Goal: Information Seeking & Learning: Find specific page/section

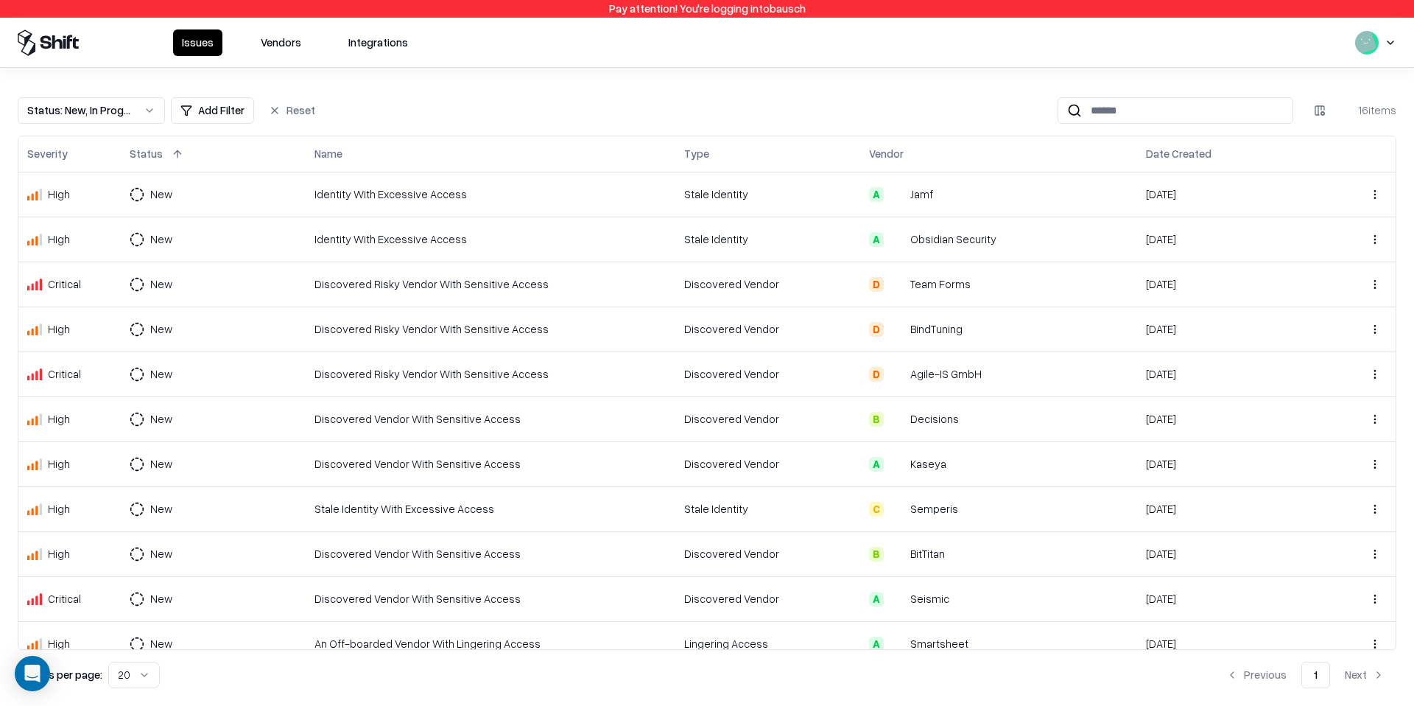
click at [267, 53] on button "Vendors" at bounding box center [281, 42] width 58 height 27
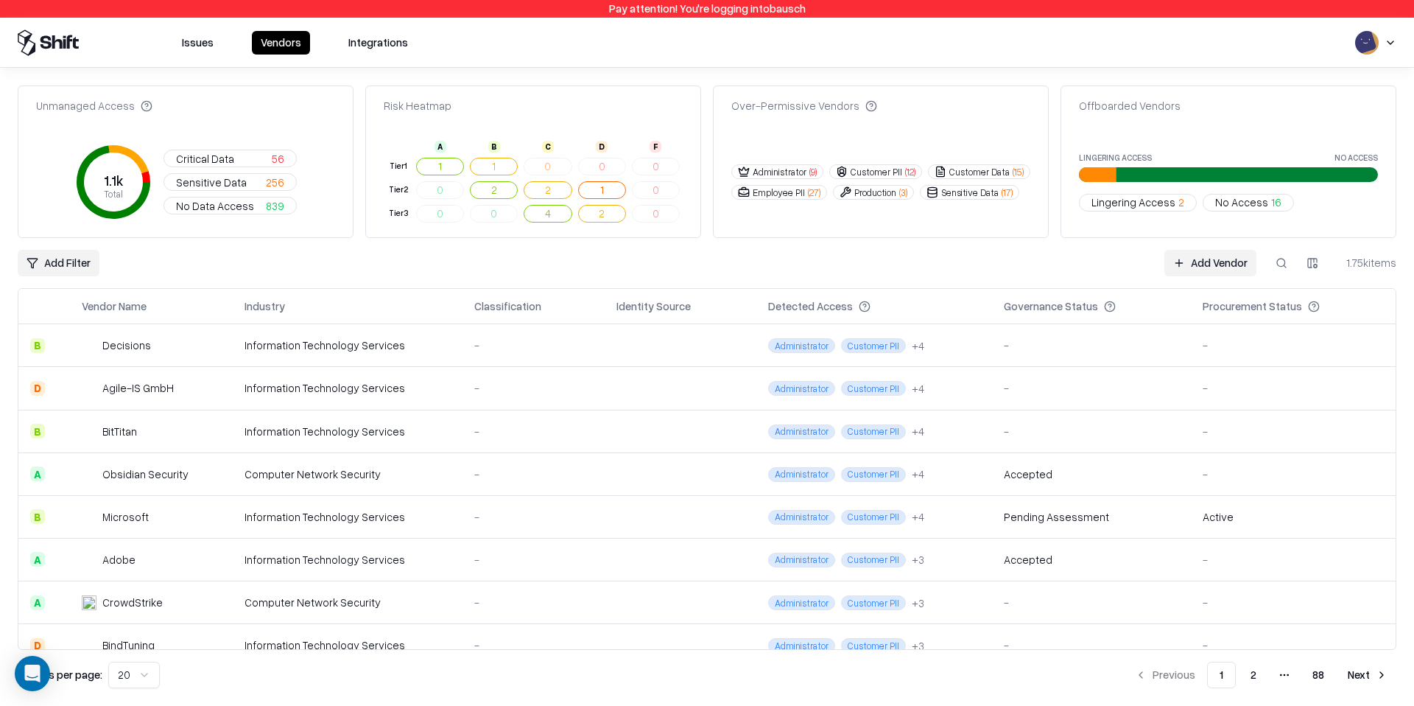
click at [981, 387] on td "Administrator Customer PII + 4" at bounding box center [875, 388] width 236 height 43
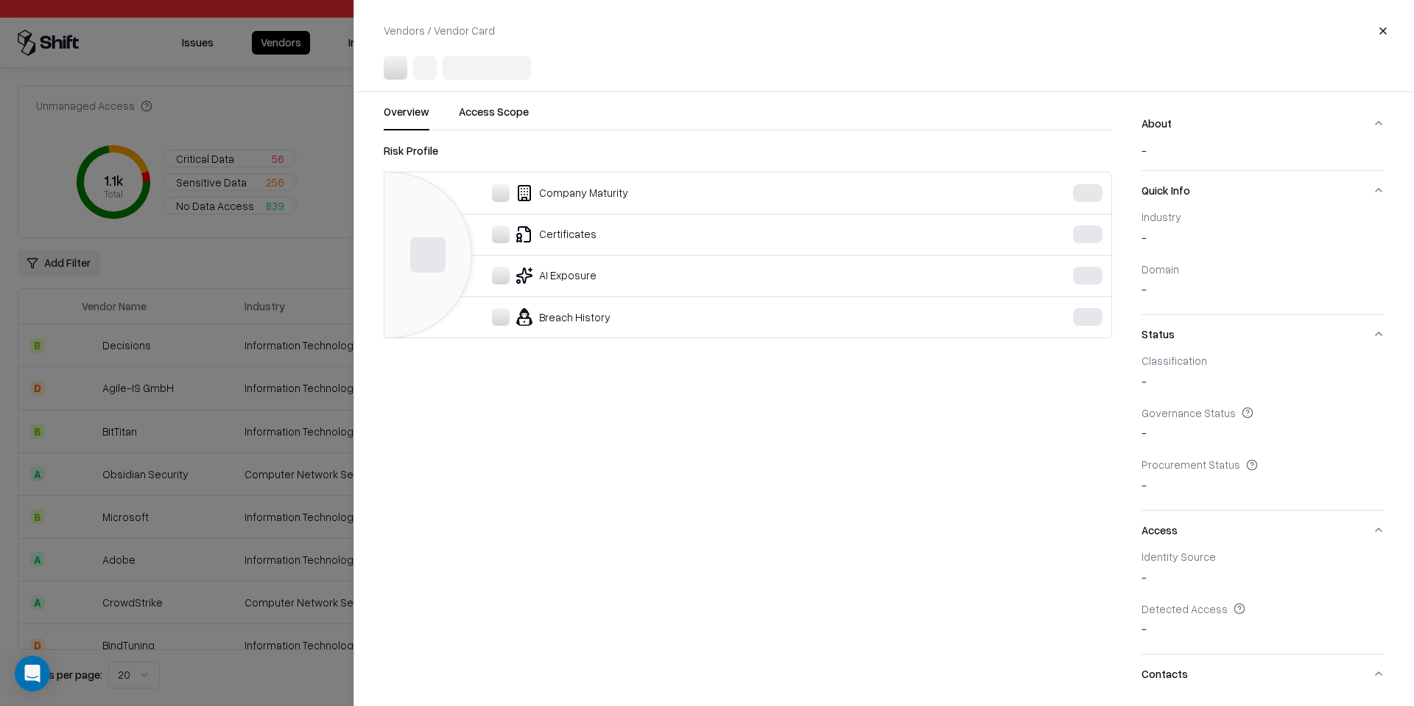
click at [306, 262] on div at bounding box center [707, 353] width 1414 height 706
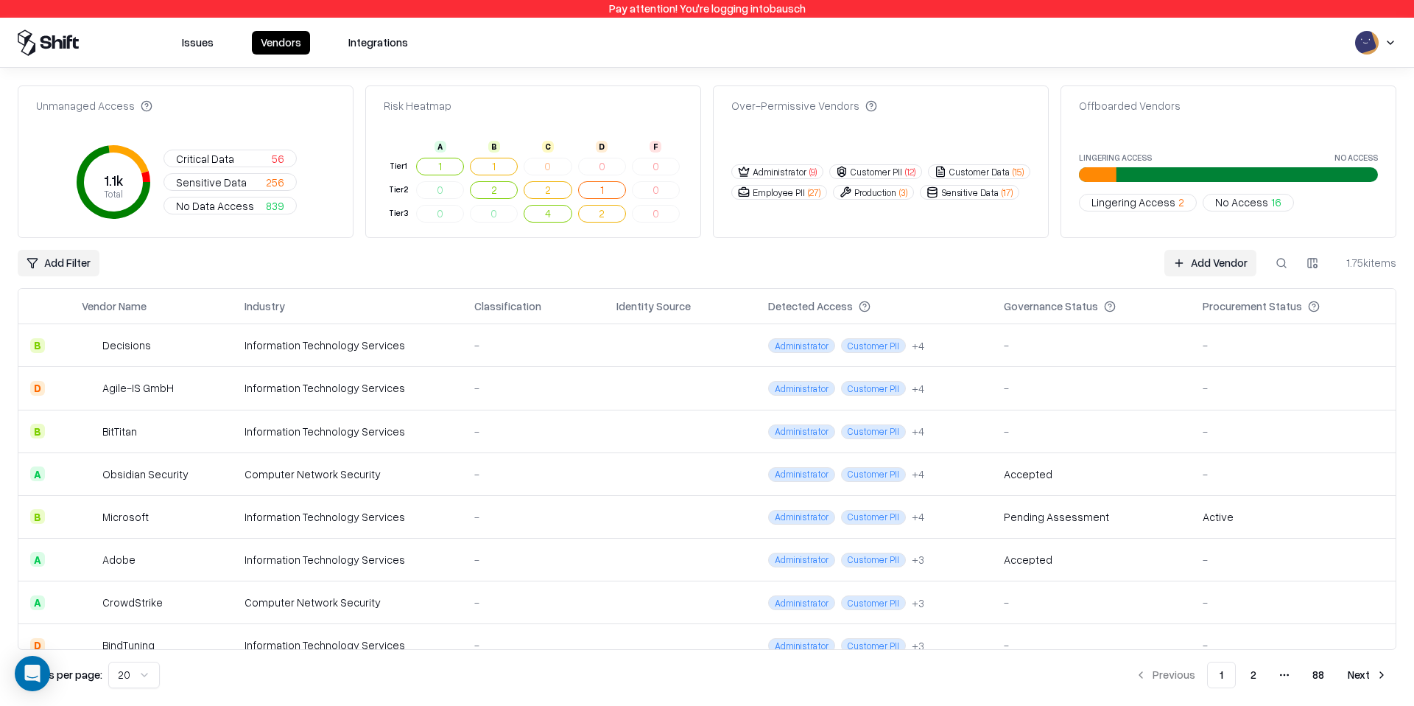
click at [83, 261] on html "Pay attention! You're logging into bausch Issues Vendors Integrations Unmanaged…" at bounding box center [707, 353] width 1414 height 706
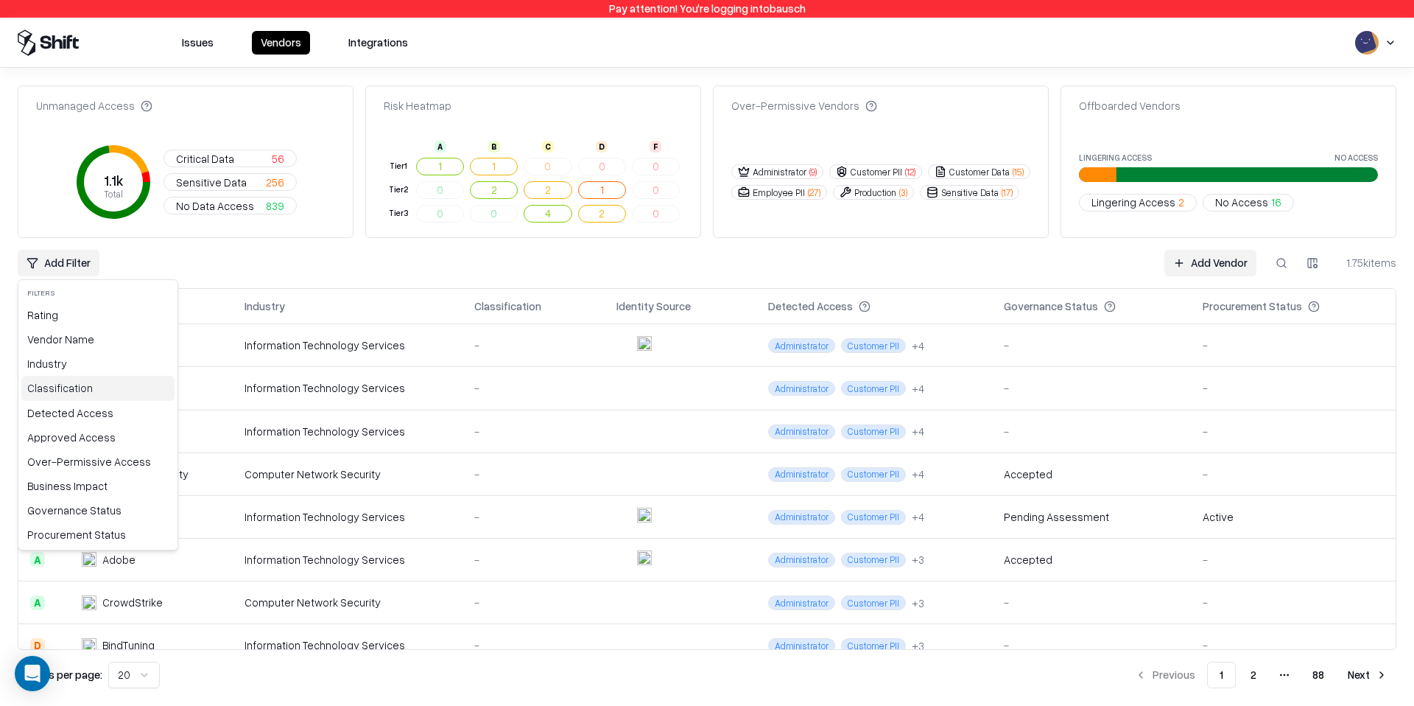
click at [89, 388] on div "Classification" at bounding box center [97, 388] width 153 height 24
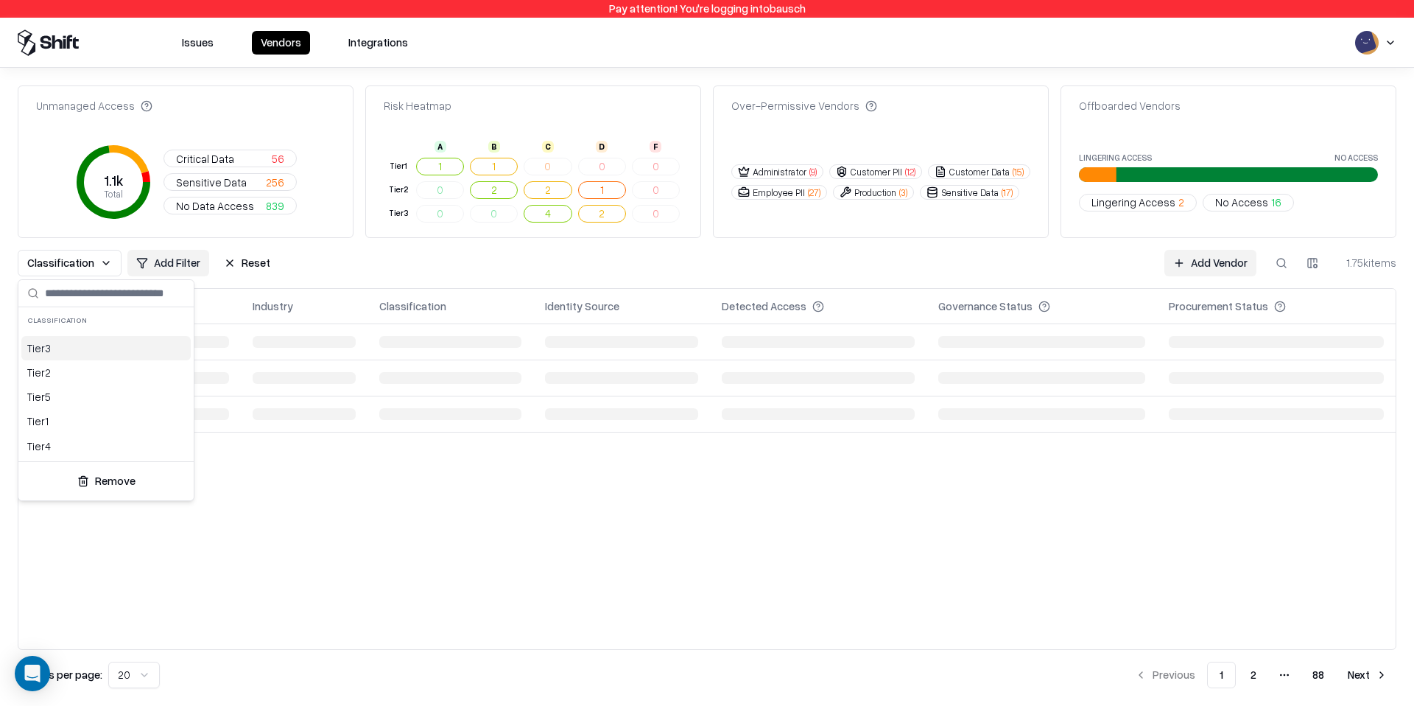
click at [67, 344] on div "Tier 3" at bounding box center [105, 348] width 169 height 24
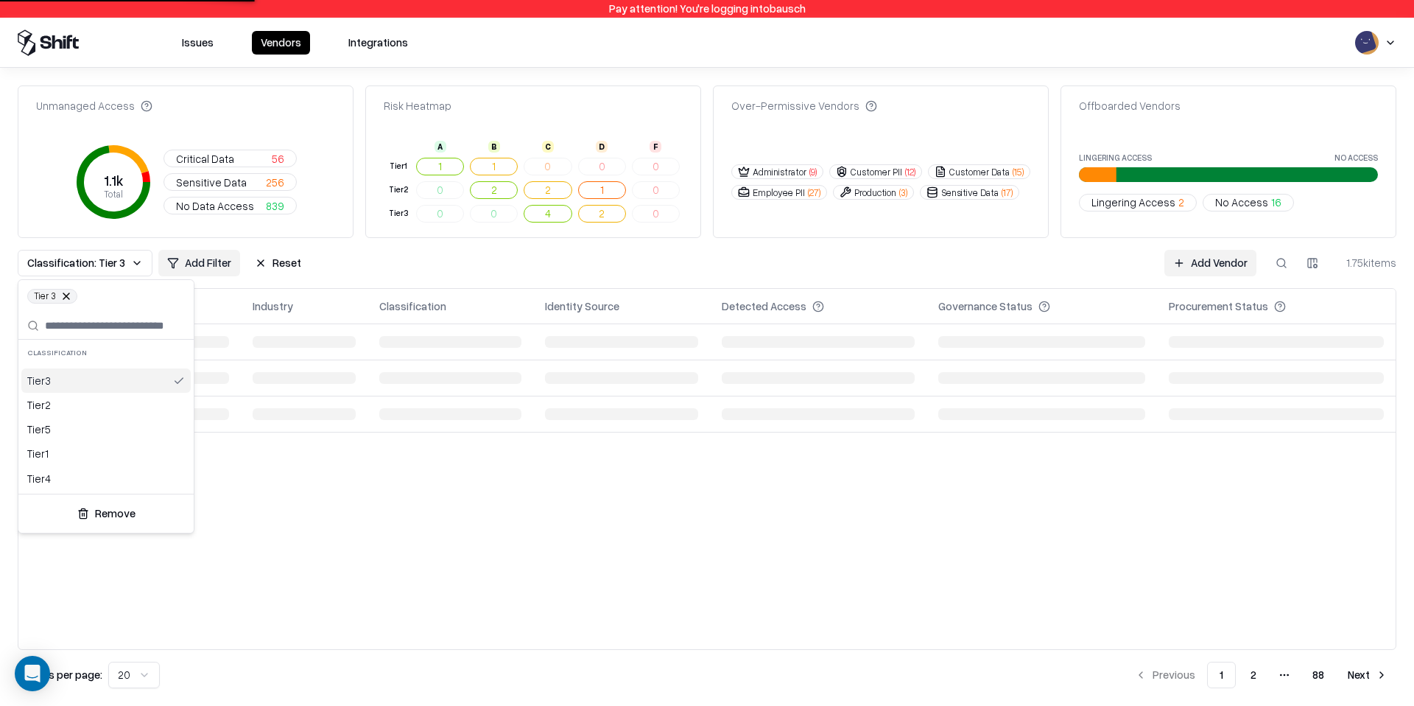
click at [66, 378] on div "Tier 3" at bounding box center [105, 380] width 169 height 24
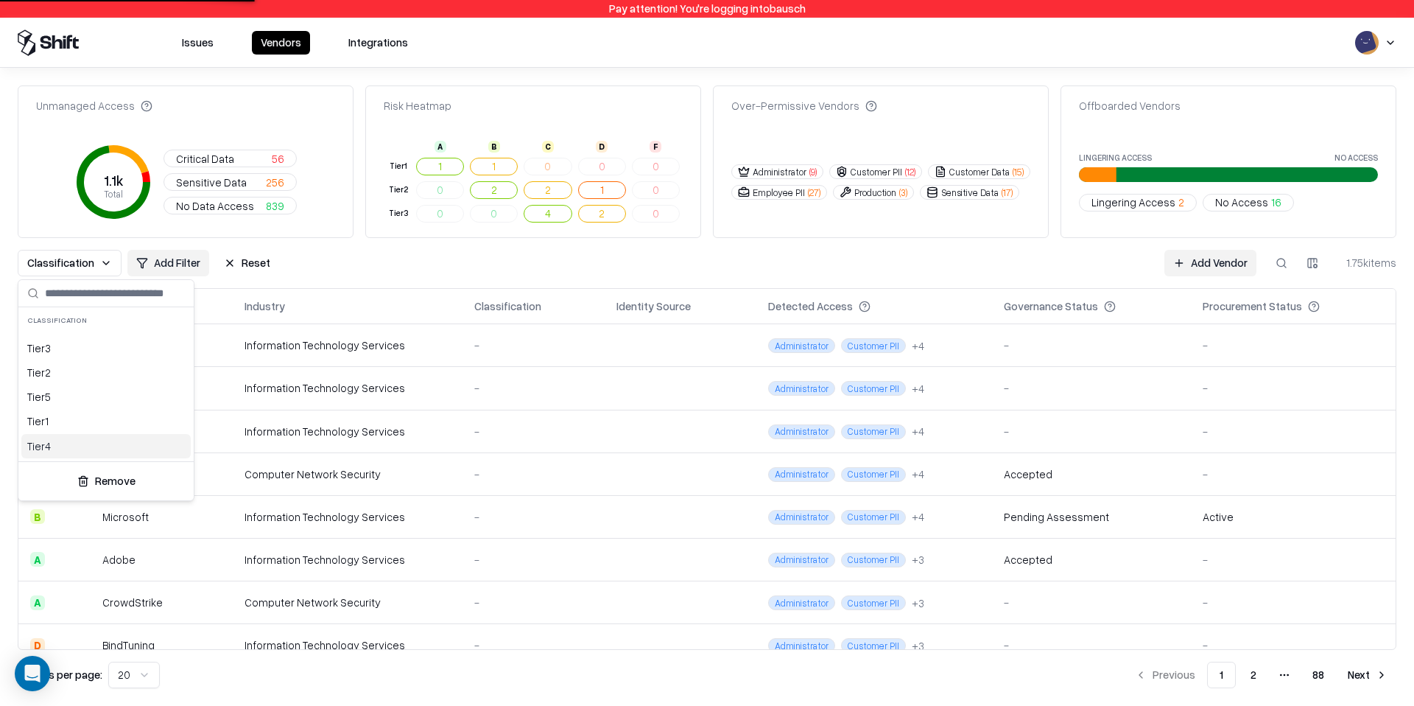
click at [57, 454] on div "Tier 4" at bounding box center [105, 446] width 169 height 24
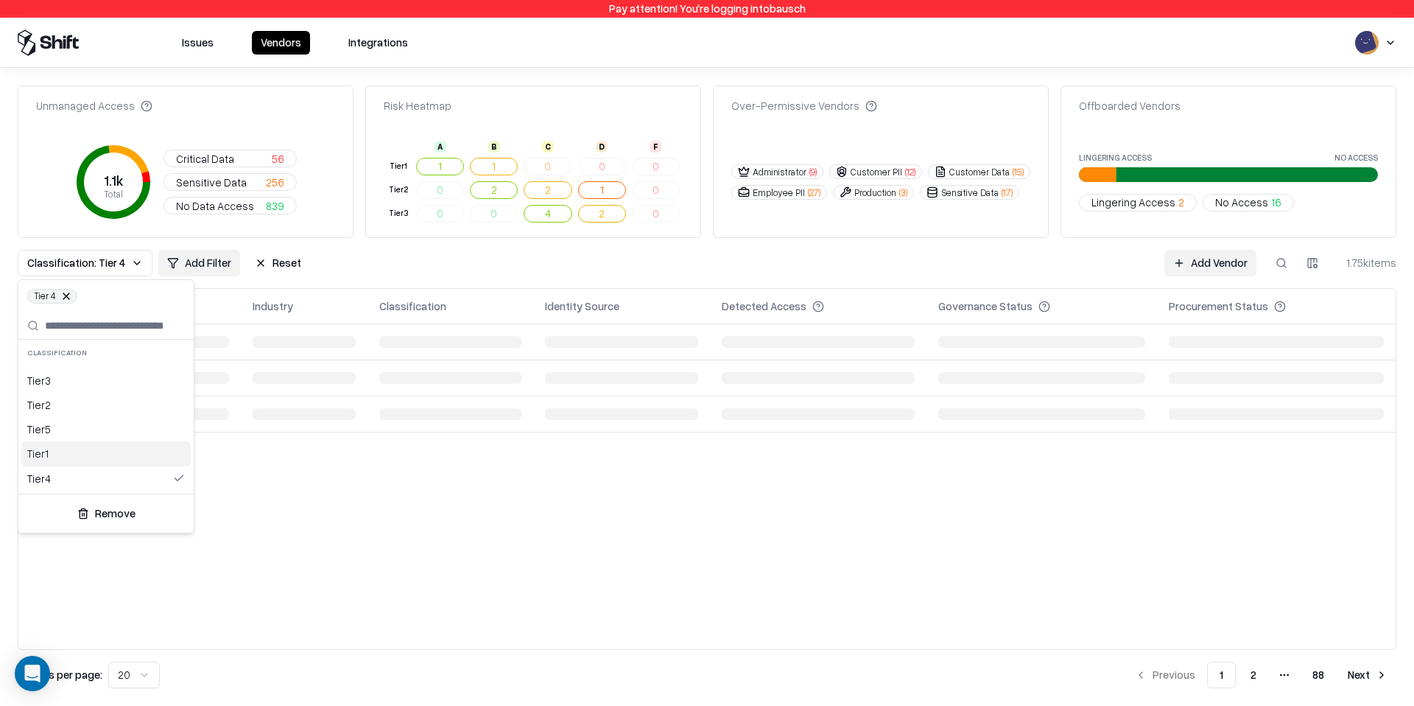
click at [57, 455] on div "Tier 1" at bounding box center [105, 453] width 169 height 24
click at [63, 433] on div "Tier 5" at bounding box center [105, 429] width 169 height 24
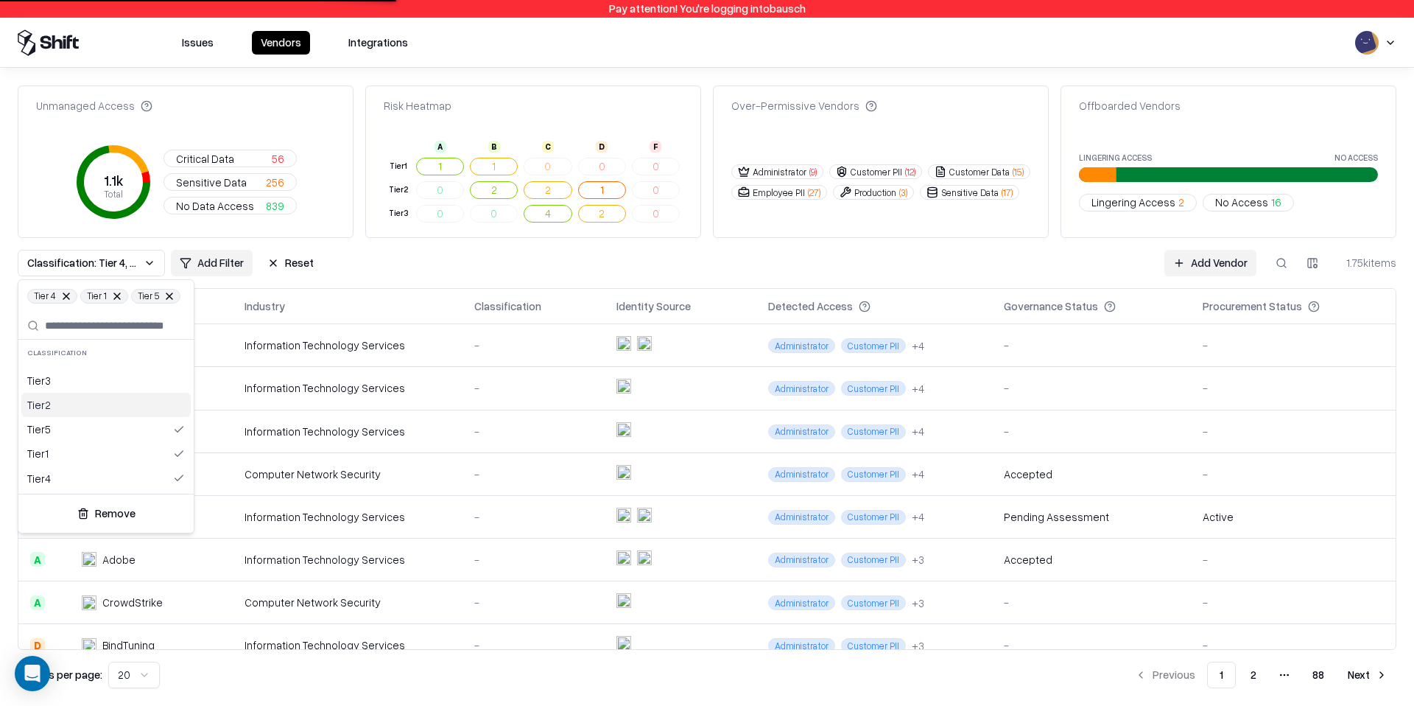
click at [66, 407] on div "Tier 2" at bounding box center [105, 405] width 169 height 24
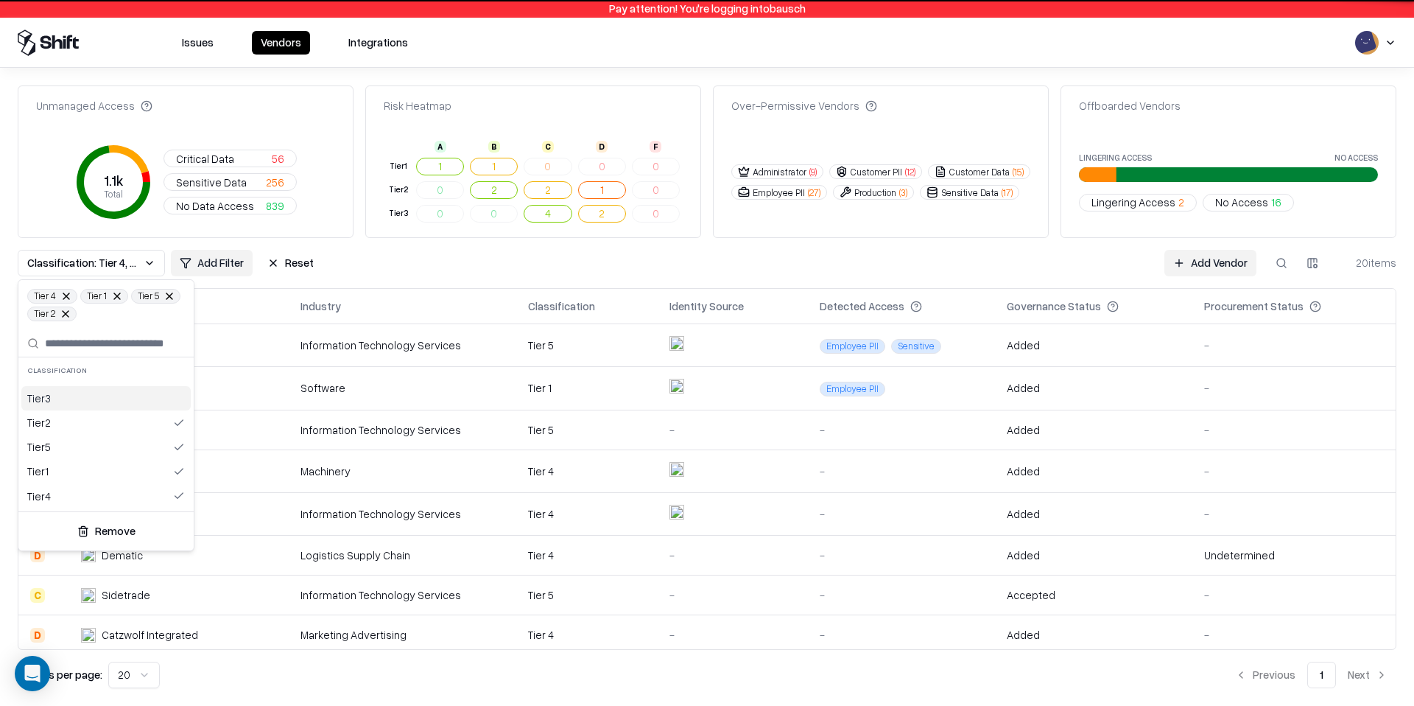
click at [66, 391] on div "Tier 3" at bounding box center [105, 398] width 169 height 24
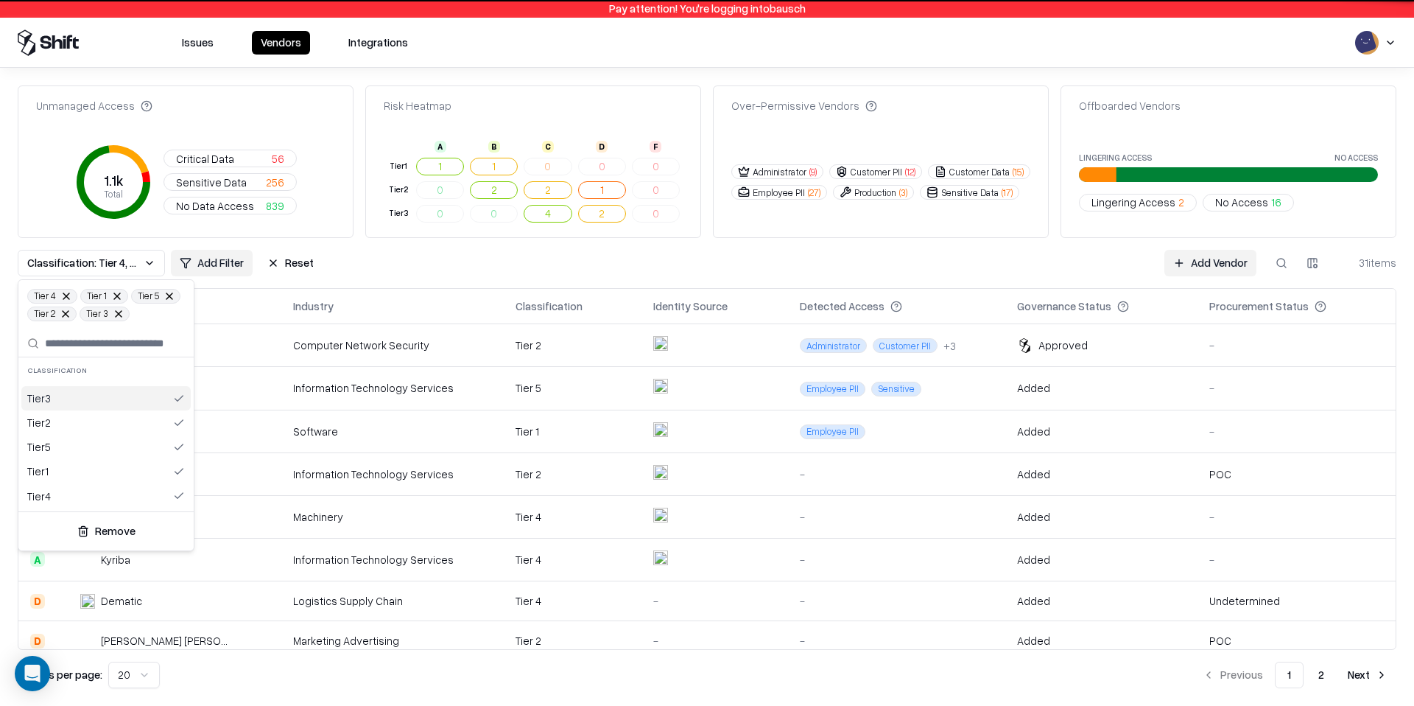
click at [472, 272] on html "Pay attention! You're logging into bausch Issues Vendors Integrations Unmanaged…" at bounding box center [707, 353] width 1414 height 706
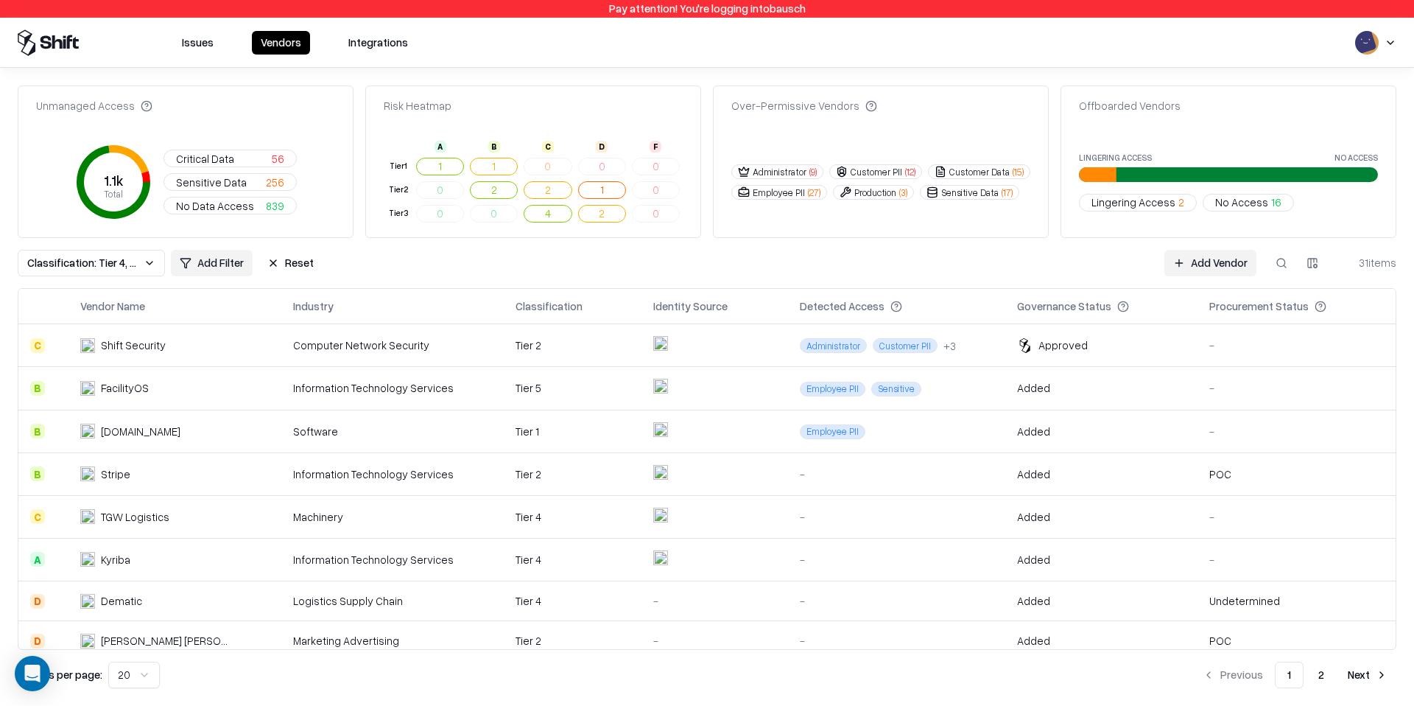
click at [1362, 257] on div "31 items" at bounding box center [1367, 262] width 59 height 15
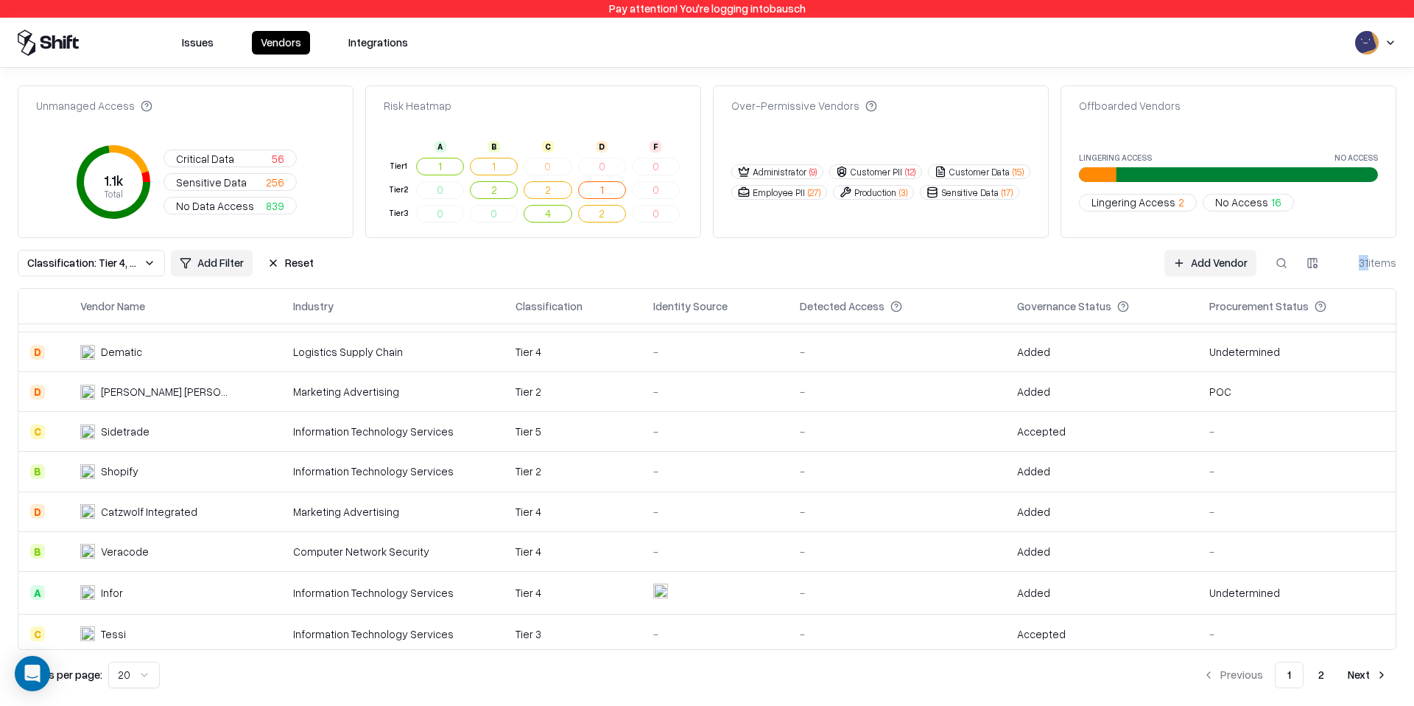
scroll to position [250, 0]
click at [1388, 35] on html "Pay attention! You're logging into bausch Issues Vendors Integrations Unmanaged…" at bounding box center [707, 353] width 1414 height 706
click at [1321, 109] on div "Log out" at bounding box center [1357, 114] width 245 height 24
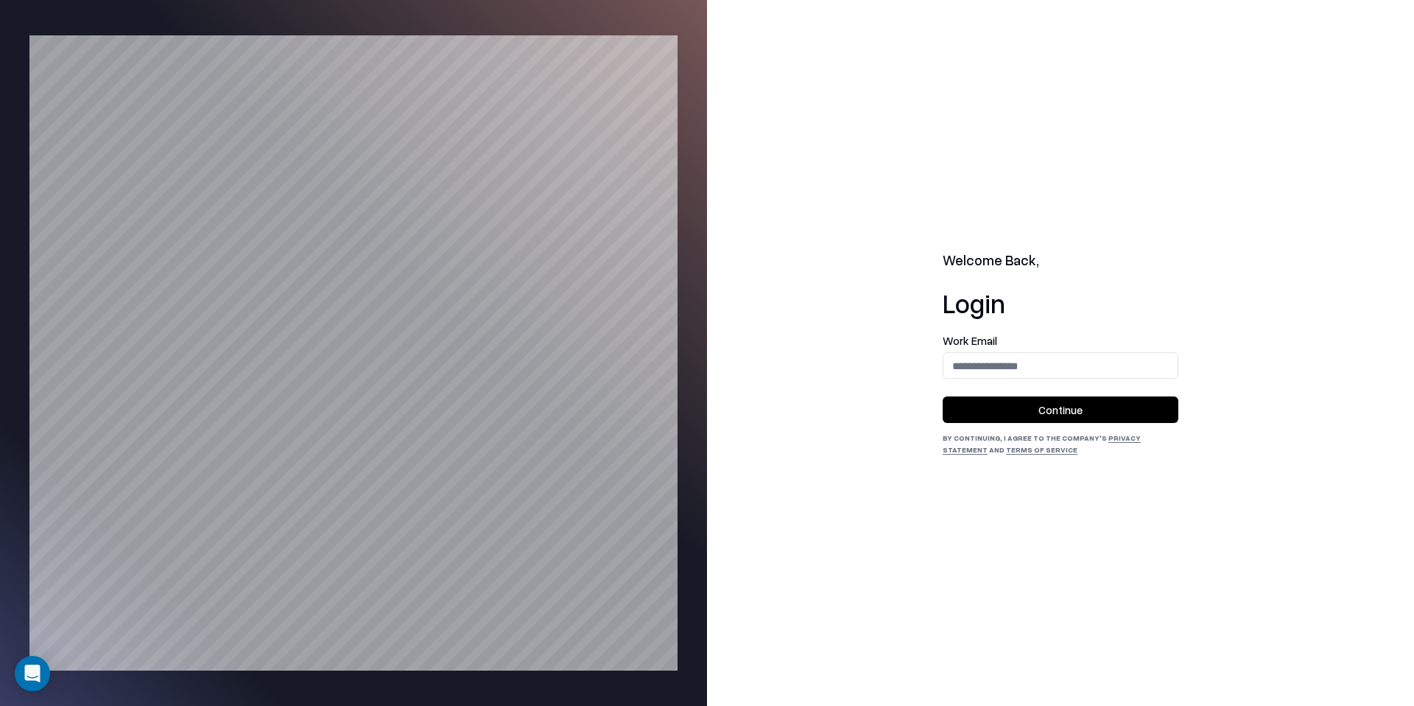
click at [1076, 345] on label "Work Email" at bounding box center [1061, 340] width 236 height 11
click at [1076, 363] on input "email" at bounding box center [1061, 365] width 234 height 27
type input "**********"
click at [1064, 406] on button "Continue" at bounding box center [1061, 409] width 236 height 27
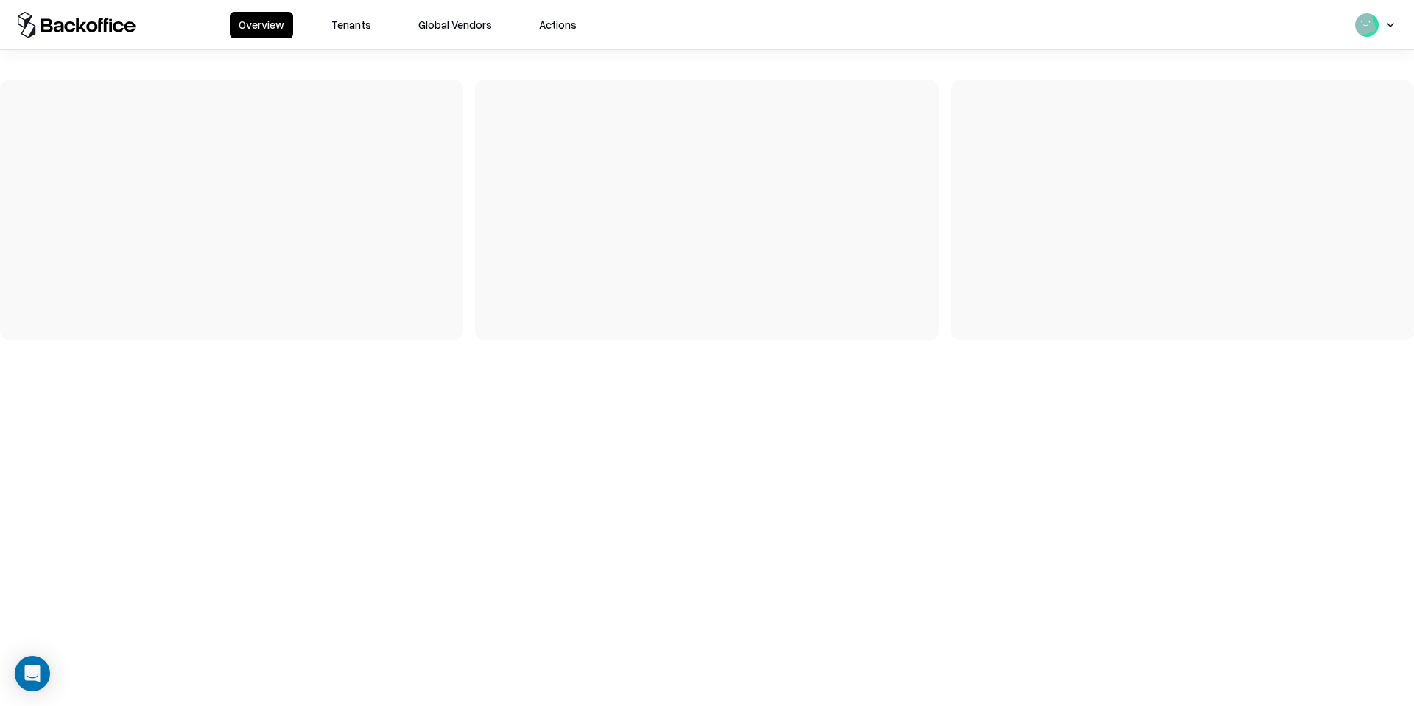
click at [357, 26] on button "Tenants" at bounding box center [351, 25] width 57 height 27
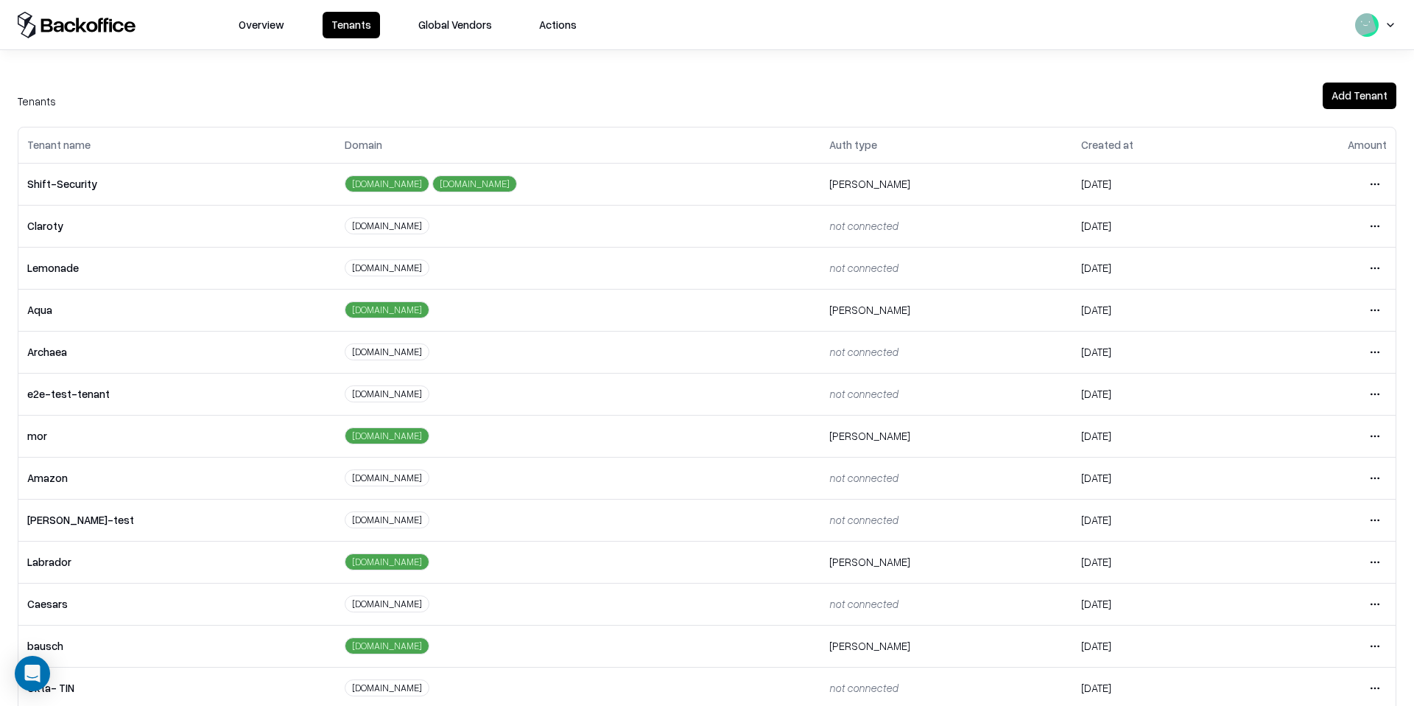
click at [1372, 561] on html "Overview Tenants Global Vendors Actions Tenants Add Tenant Tenant name Domain A…" at bounding box center [707, 353] width 1414 height 706
click at [1290, 487] on div "Login to tenant" at bounding box center [1313, 499] width 159 height 29
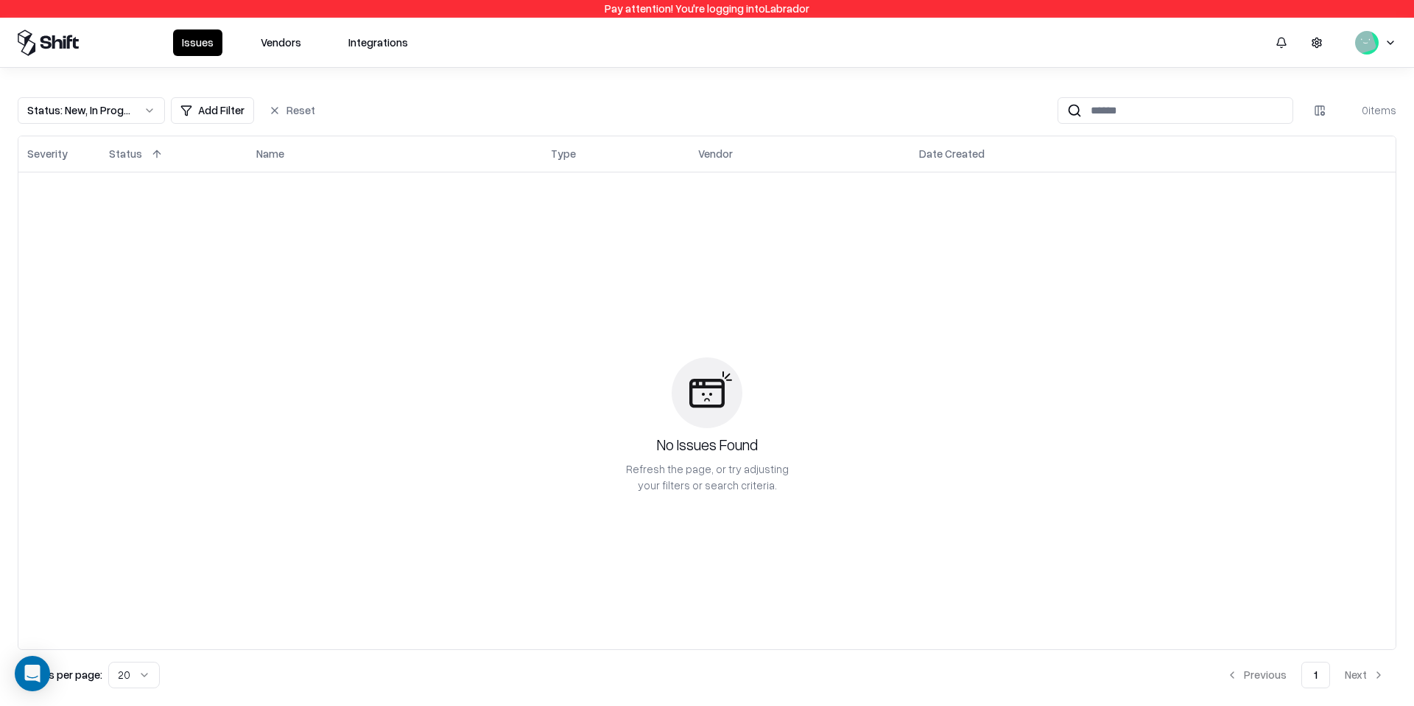
click at [279, 47] on button "Vendors" at bounding box center [281, 42] width 58 height 27
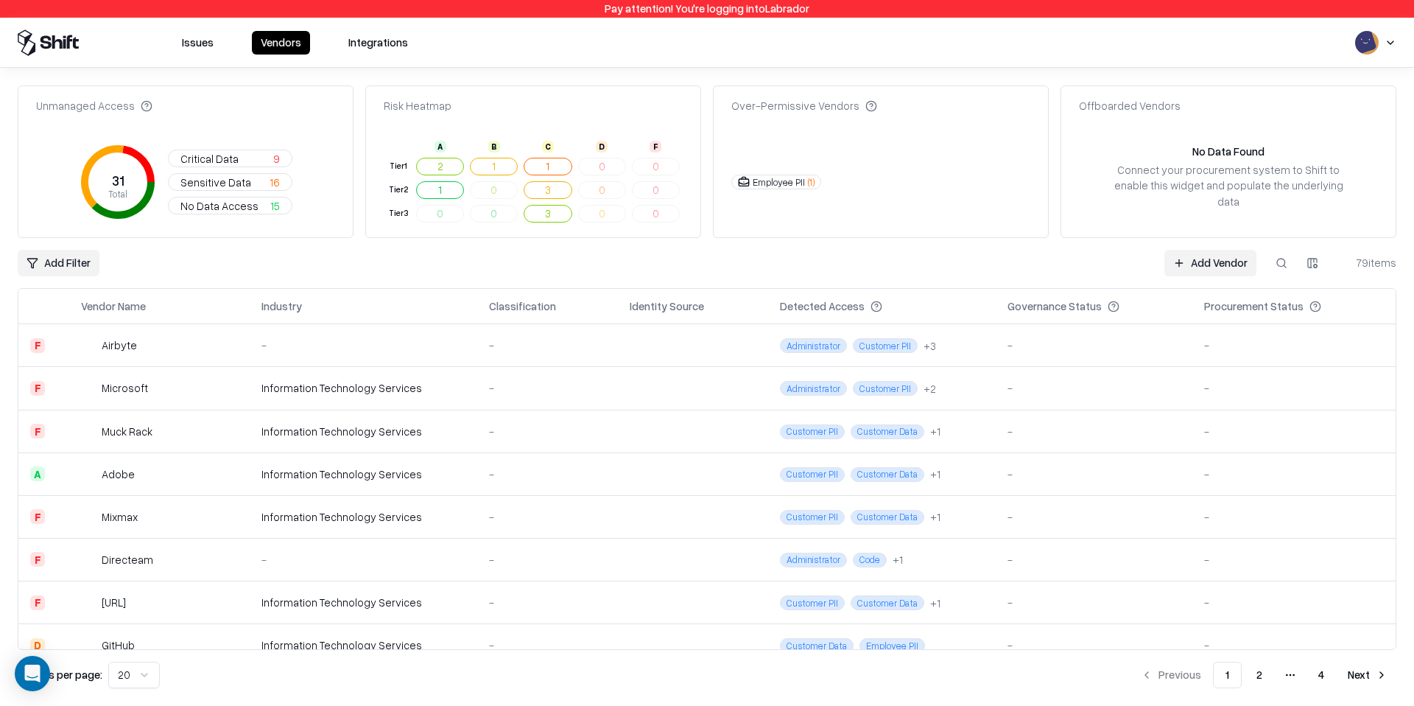
click at [566, 427] on div "-" at bounding box center [548, 431] width 118 height 15
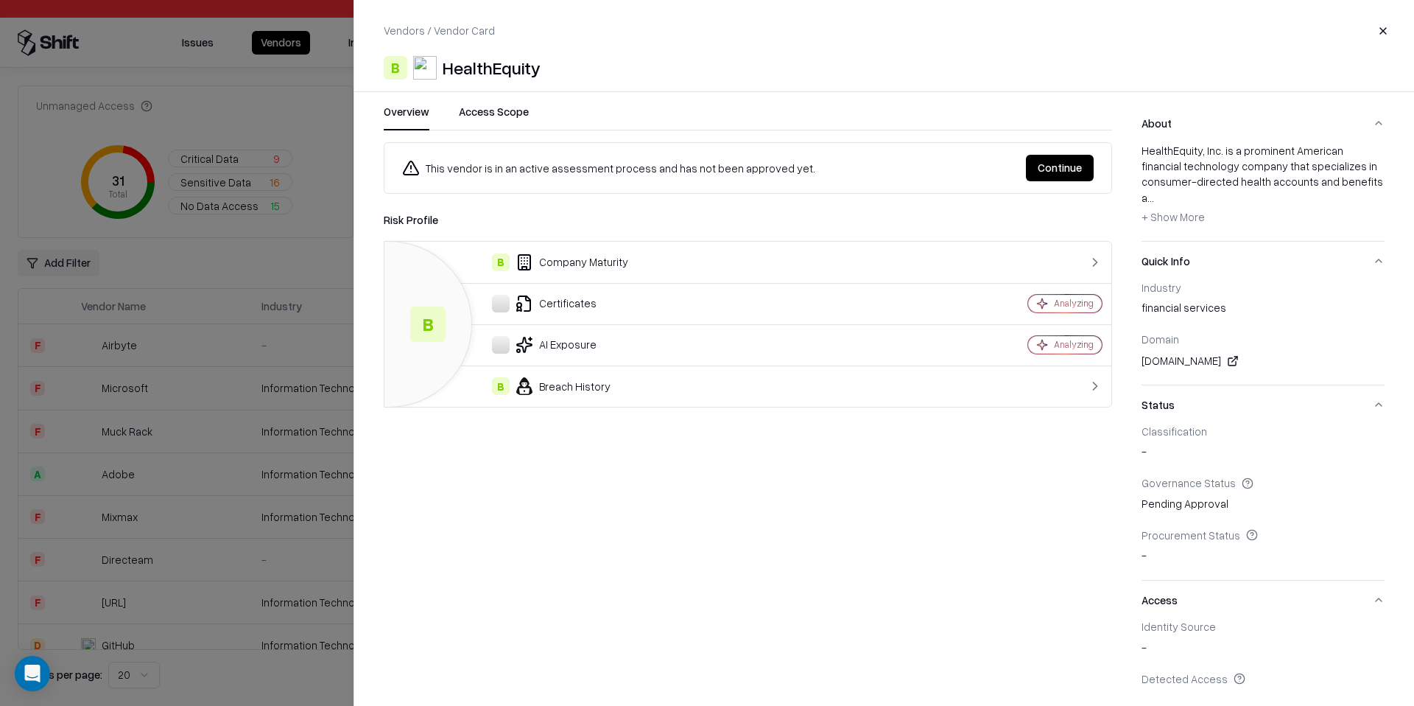
click at [880, 477] on div "This vendor is in an active assessment process and has not been approved yet. C…" at bounding box center [748, 415] width 729 height 546
click at [946, 390] on div at bounding box center [1015, 386] width 176 height 15
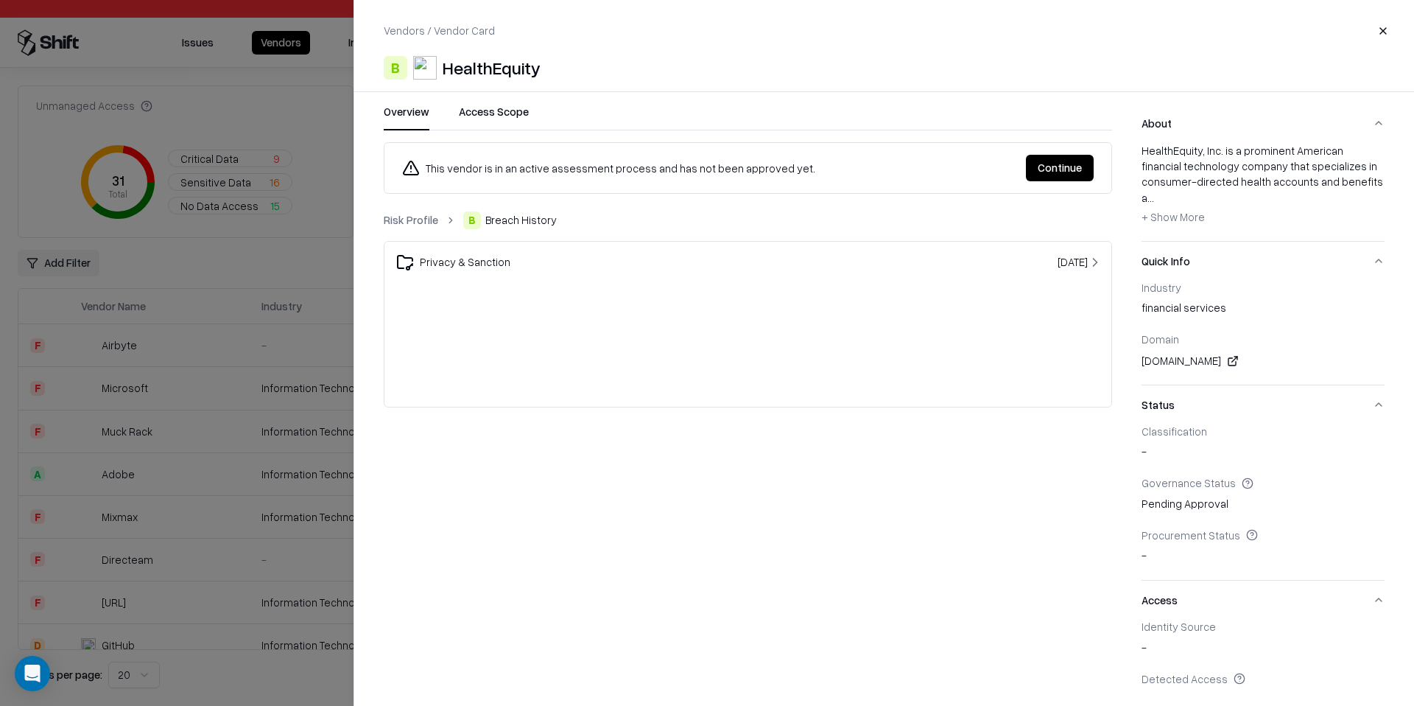
click at [630, 251] on td "Privacy & Sanction" at bounding box center [635, 262] width 500 height 41
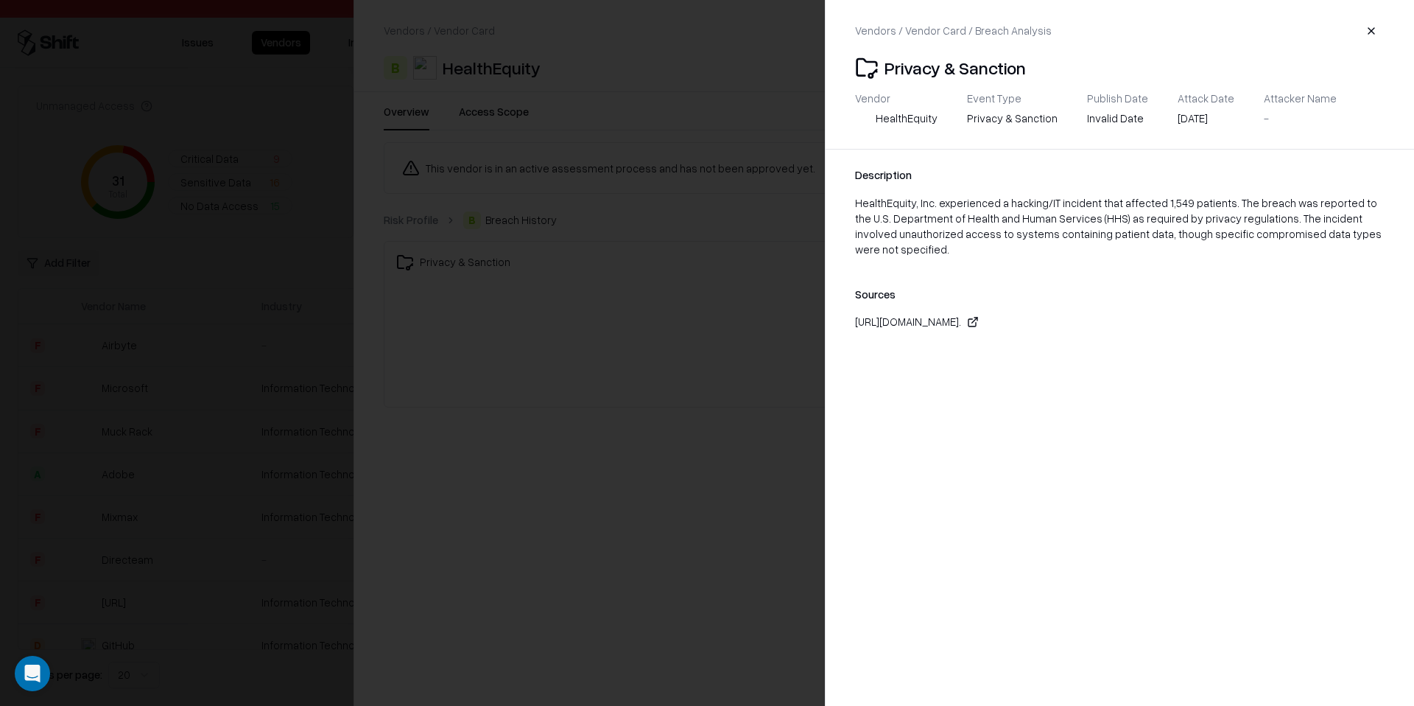
click at [978, 320] on icon at bounding box center [974, 320] width 5 height 5
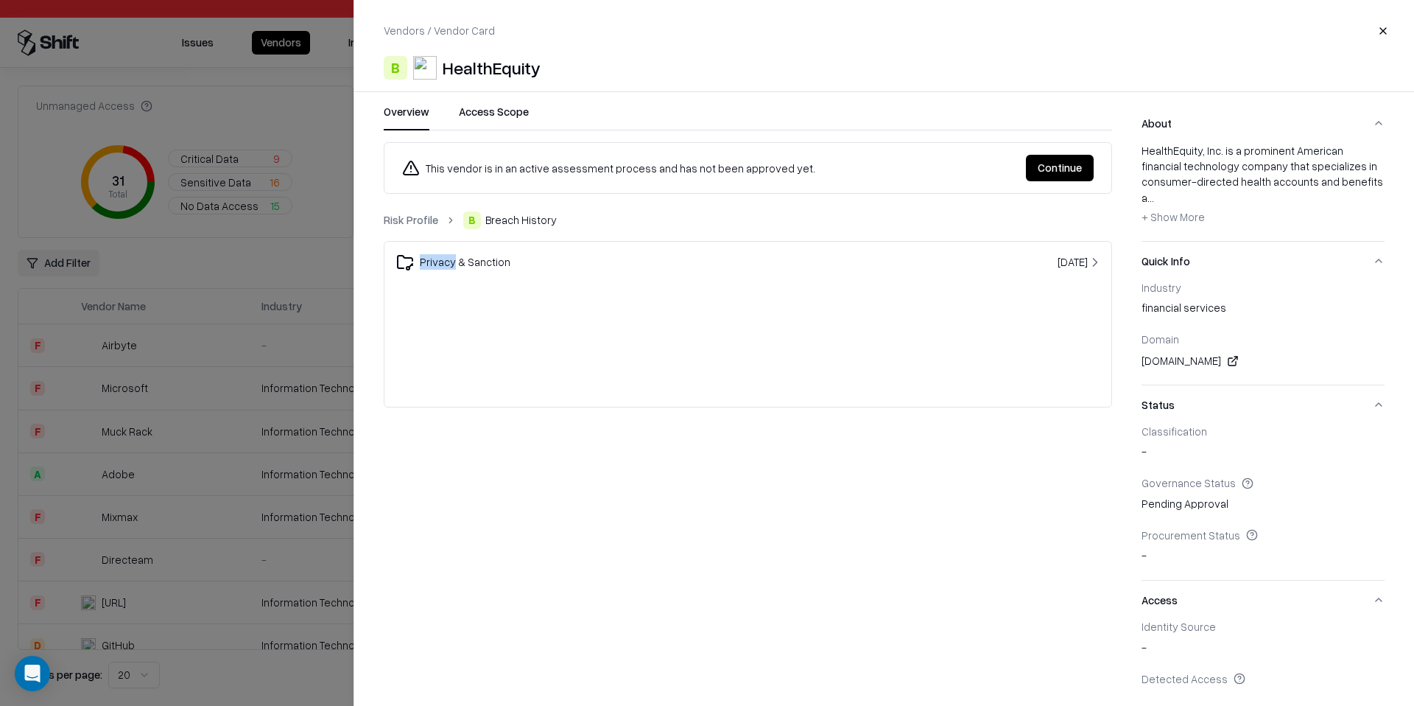
click at [622, 578] on div "This vendor is in an active assessment process and has not been approved yet. C…" at bounding box center [748, 415] width 729 height 546
click at [185, 465] on div at bounding box center [707, 353] width 1414 height 706
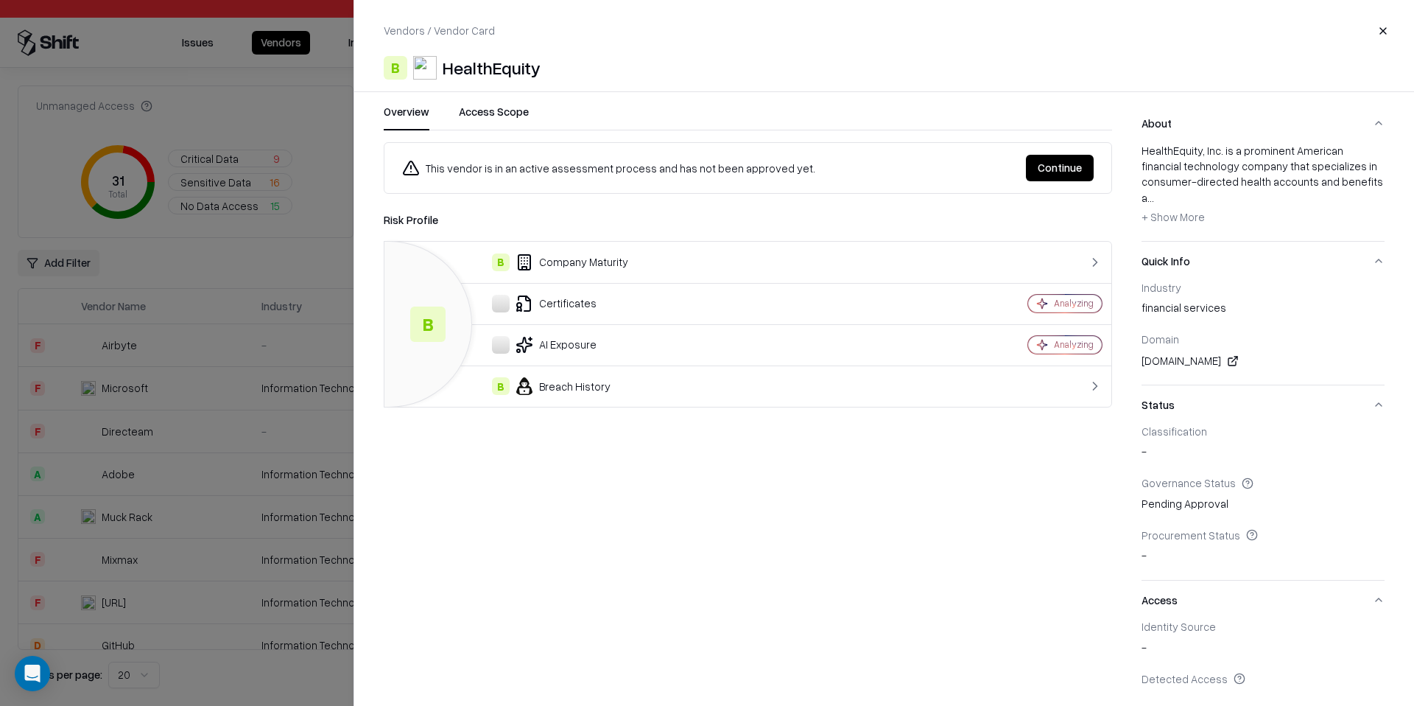
click at [773, 554] on div "This vendor is in an active assessment process and has not been approved yet. C…" at bounding box center [748, 415] width 729 height 546
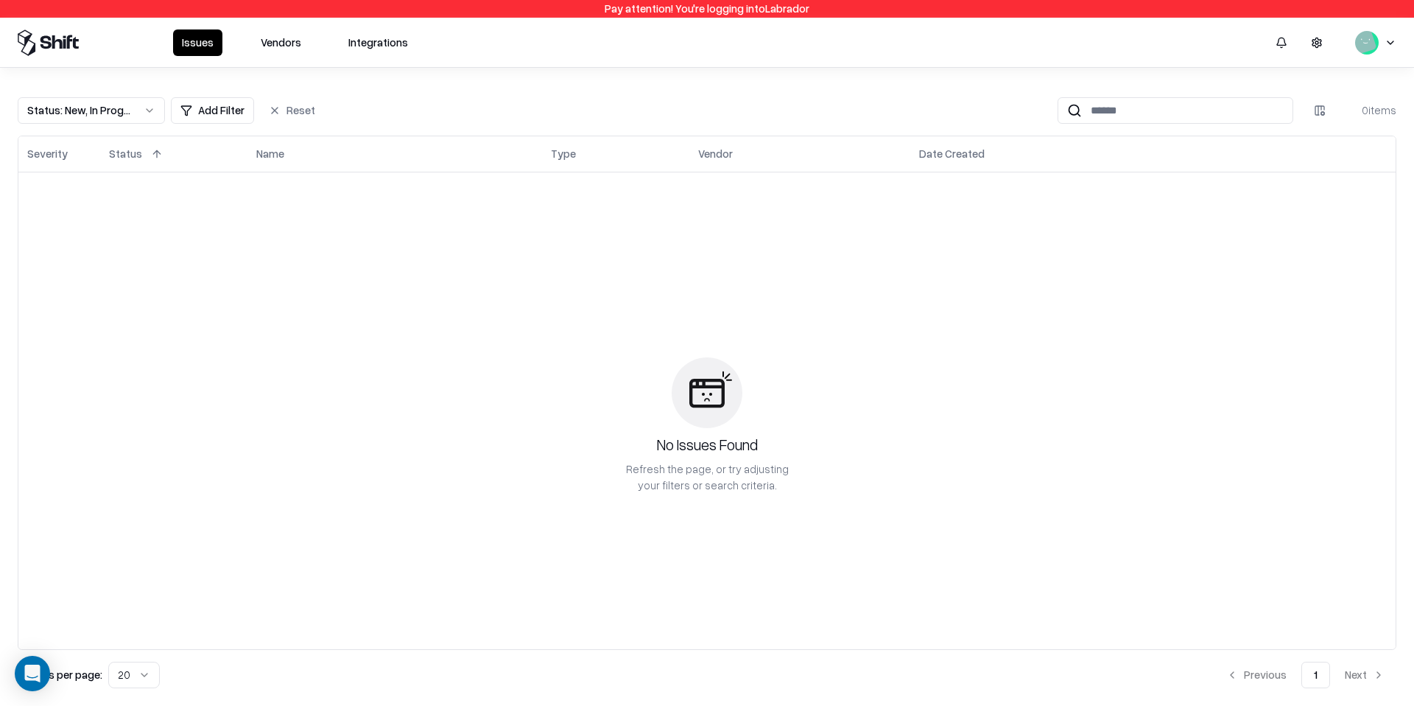
click at [1392, 36] on html "Pay attention! You're logging into Labrador Issues Vendors Integrations Status …" at bounding box center [707, 353] width 1414 height 706
click at [1291, 117] on div "Log out" at bounding box center [1357, 116] width 245 height 29
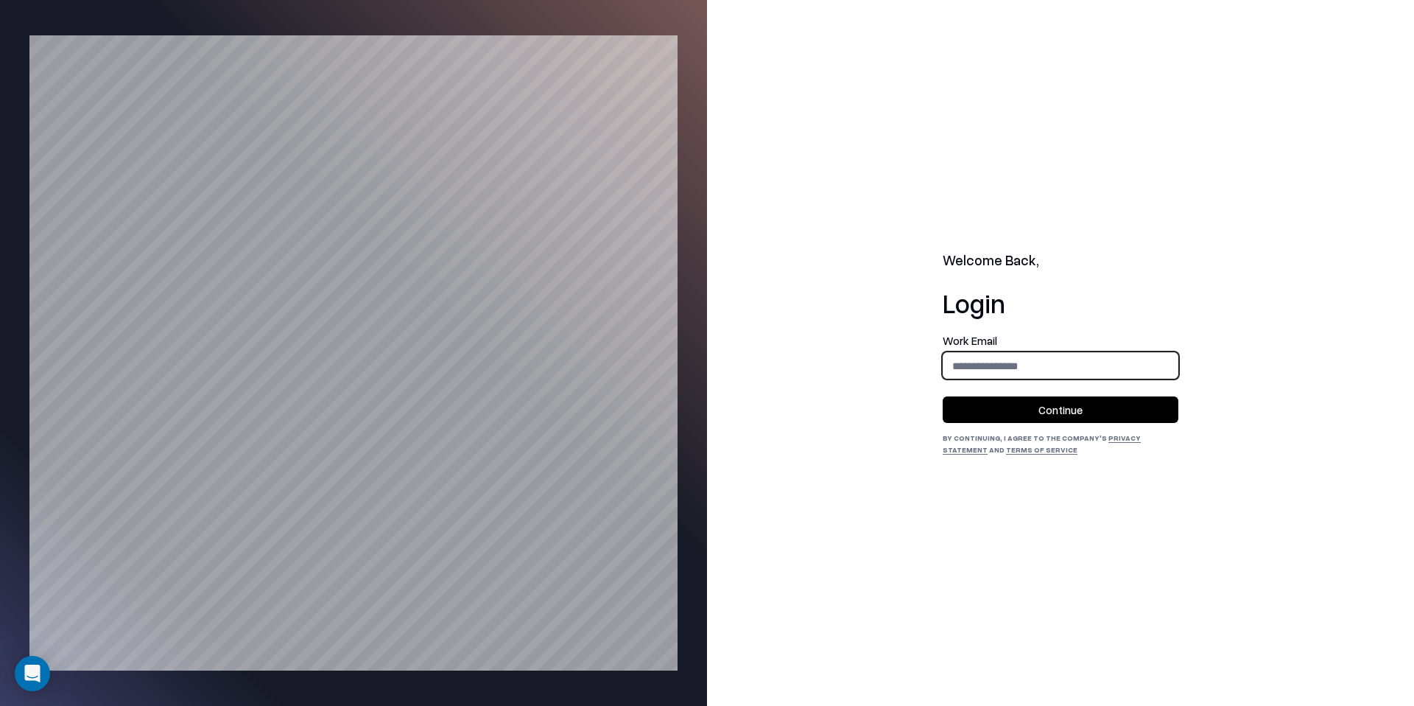
click at [1137, 359] on input "email" at bounding box center [1061, 365] width 234 height 27
type input "**********"
click at [1097, 415] on button "Continue" at bounding box center [1061, 409] width 236 height 27
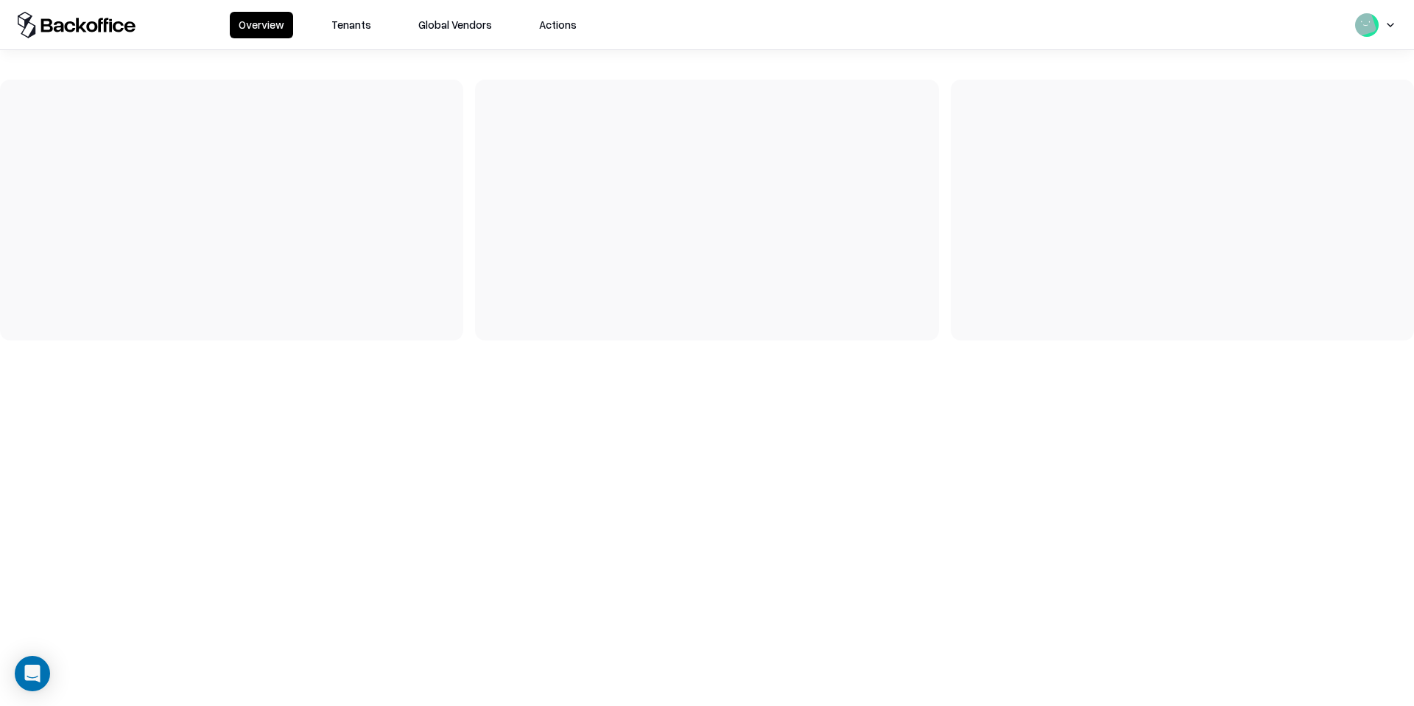
click at [337, 25] on button "Tenants" at bounding box center [351, 25] width 57 height 27
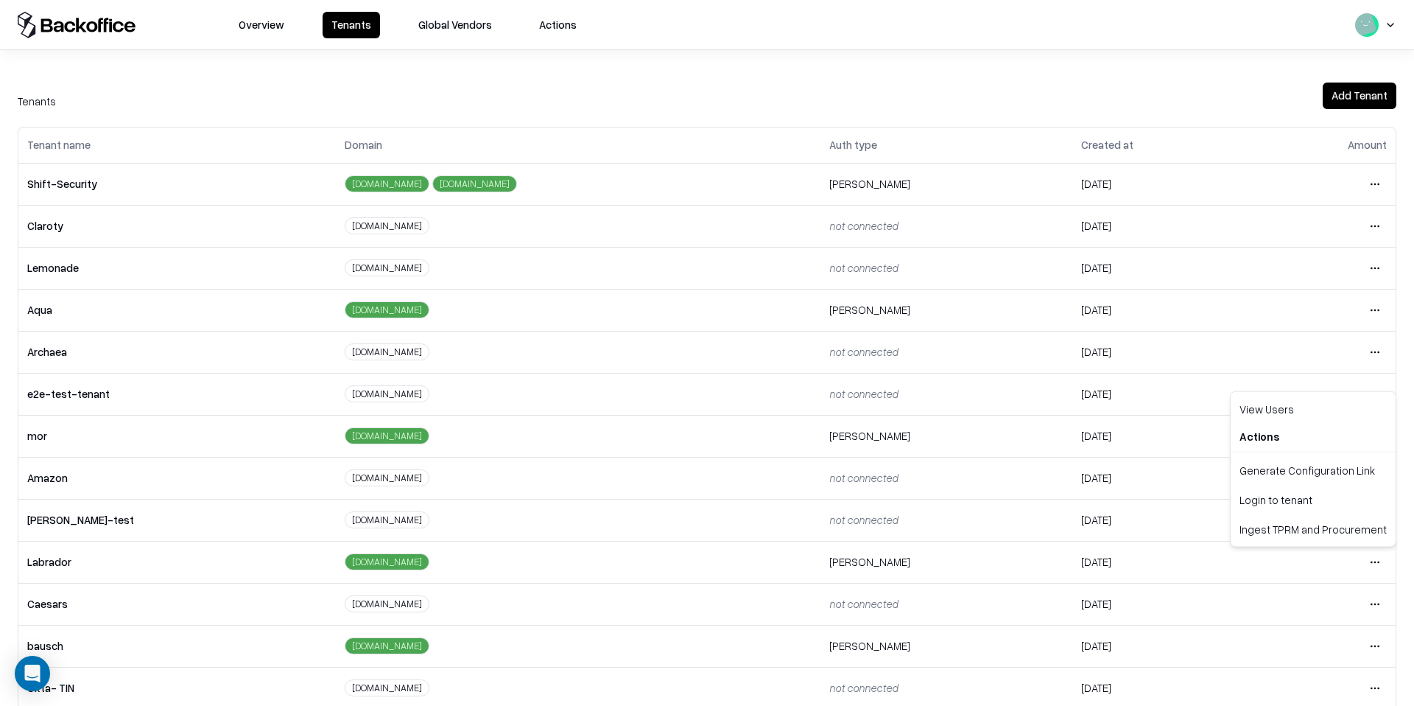
click at [1376, 562] on html "Overview Tenants Global Vendors Actions Tenants Add Tenant Tenant name Domain A…" at bounding box center [707, 353] width 1414 height 706
click at [1282, 501] on div "Login to tenant" at bounding box center [1313, 499] width 159 height 29
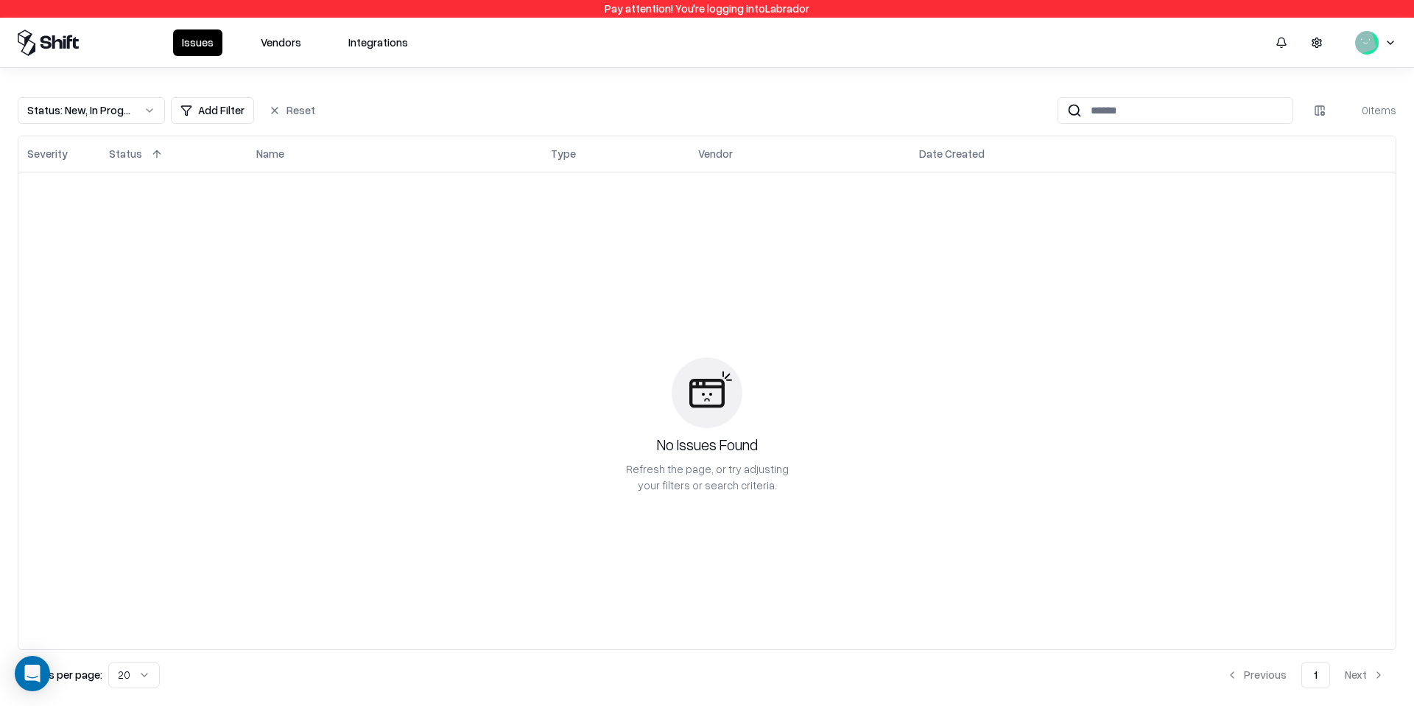
click at [1003, 65] on div "Issues Vendors Integrations" at bounding box center [707, 42] width 1414 height 49
click at [283, 41] on button "Vendors" at bounding box center [281, 42] width 58 height 27
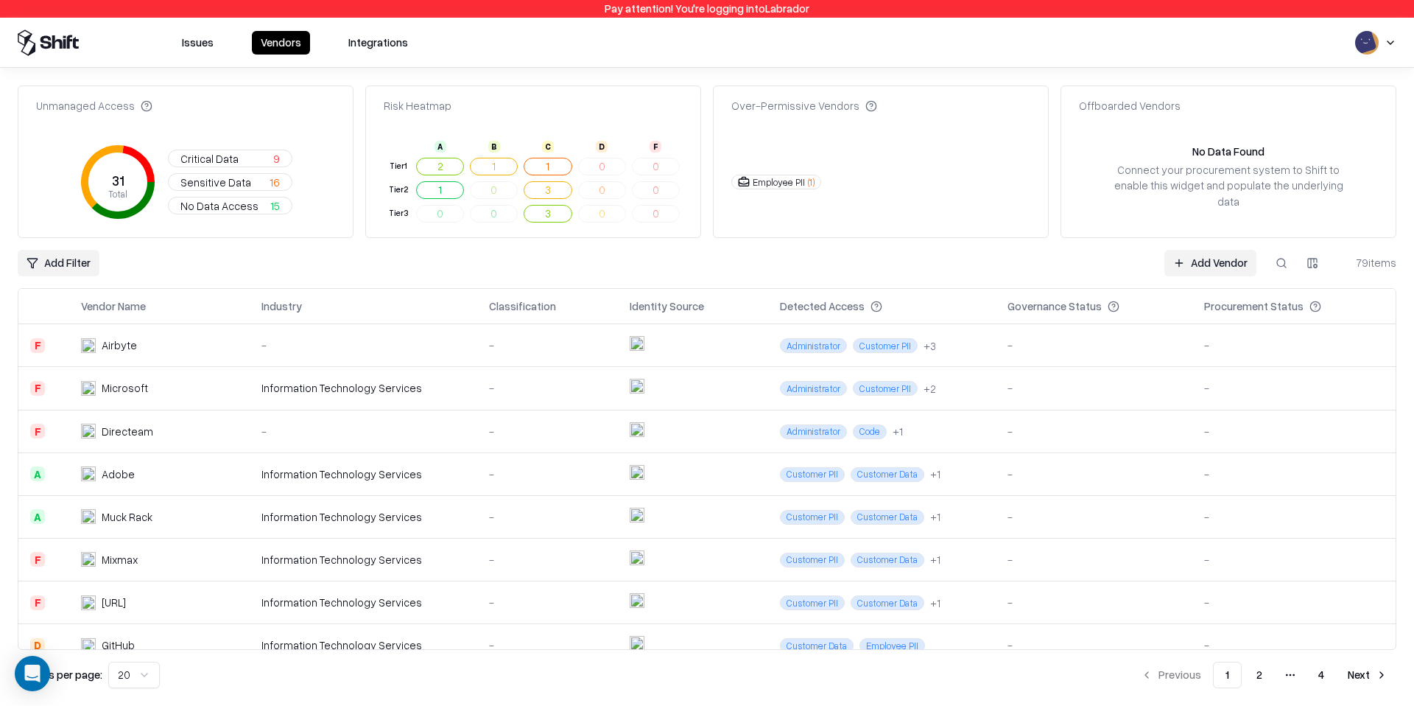
click at [358, 43] on button "Integrations" at bounding box center [378, 43] width 77 height 24
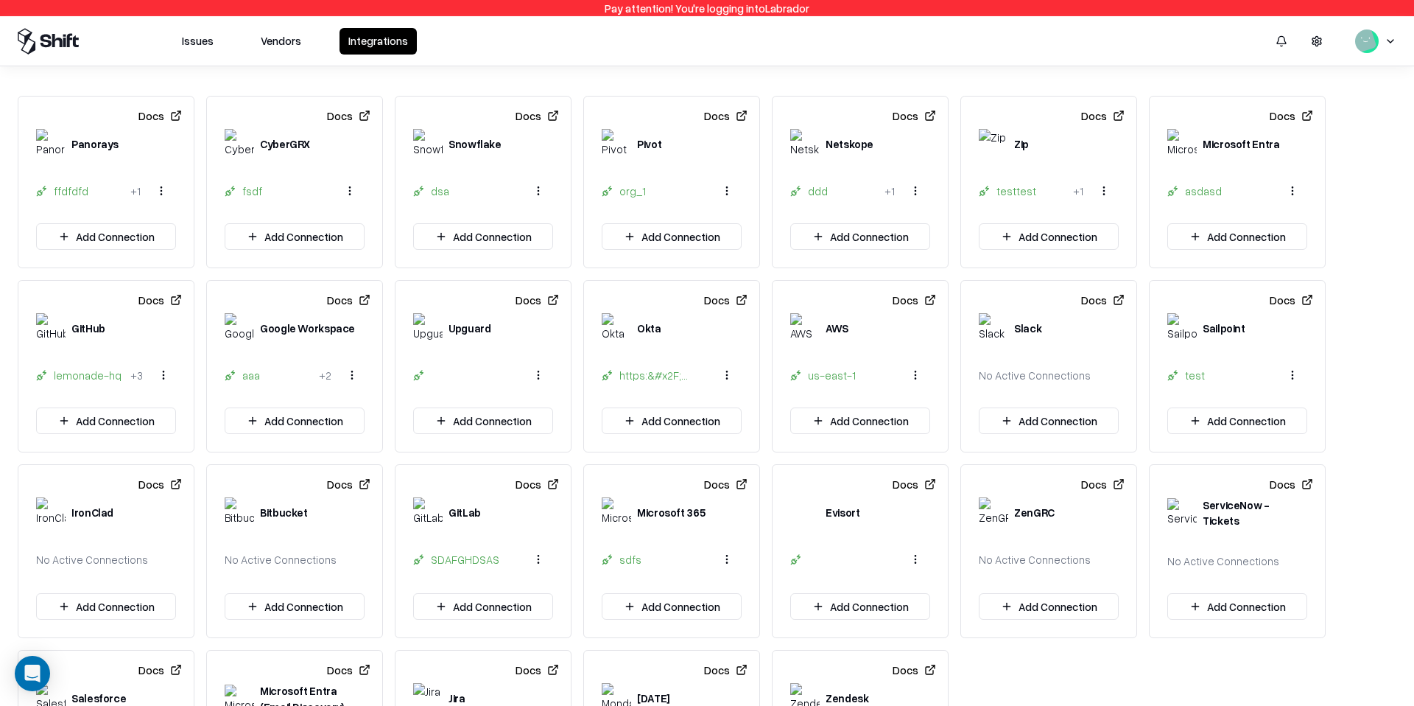
click at [530, 24] on div "Issues Vendors Integrations" at bounding box center [707, 40] width 1414 height 49
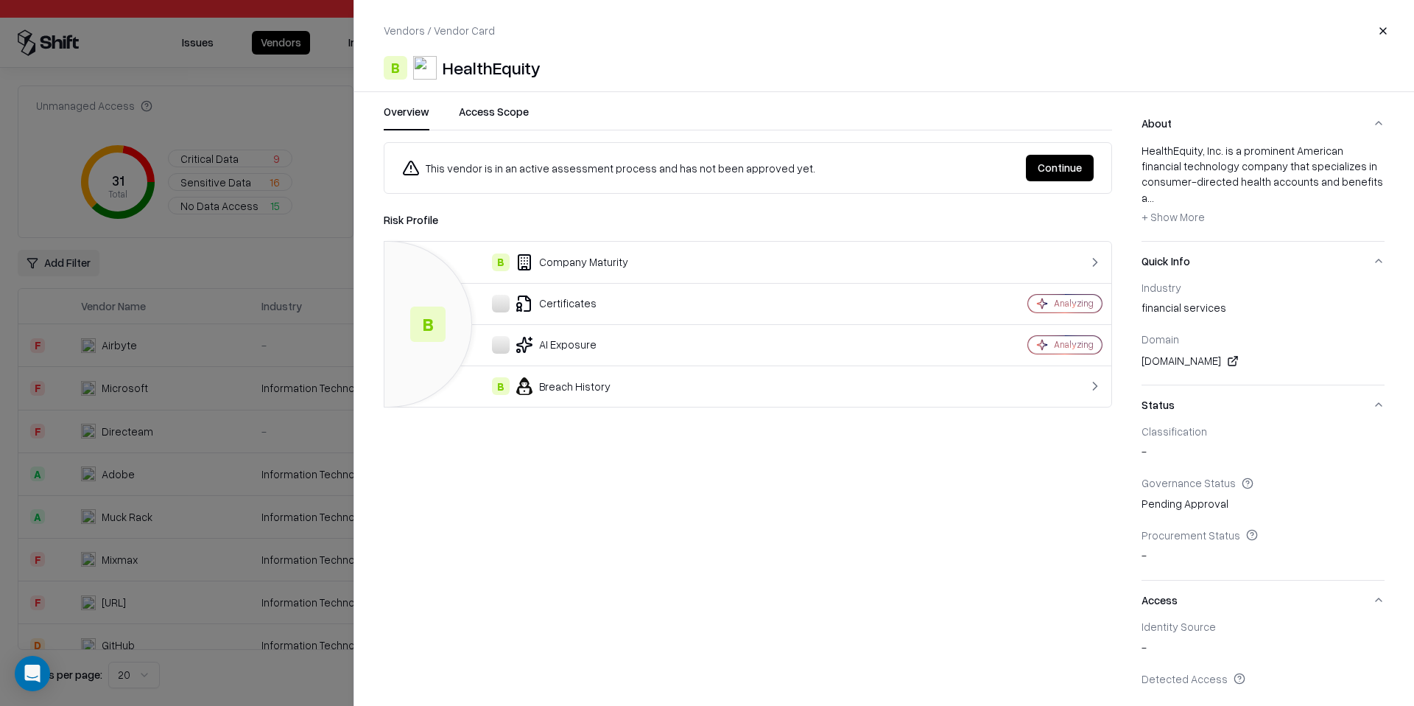
click at [665, 480] on div "This vendor is in an active assessment process and has not been approved yet. C…" at bounding box center [748, 415] width 729 height 546
click at [533, 312] on td "Certificates" at bounding box center [651, 303] width 533 height 41
click at [573, 334] on td "AI Exposure" at bounding box center [651, 344] width 533 height 41
click at [536, 536] on div "This vendor is in an active assessment process and has not been approved yet. C…" at bounding box center [748, 415] width 729 height 546
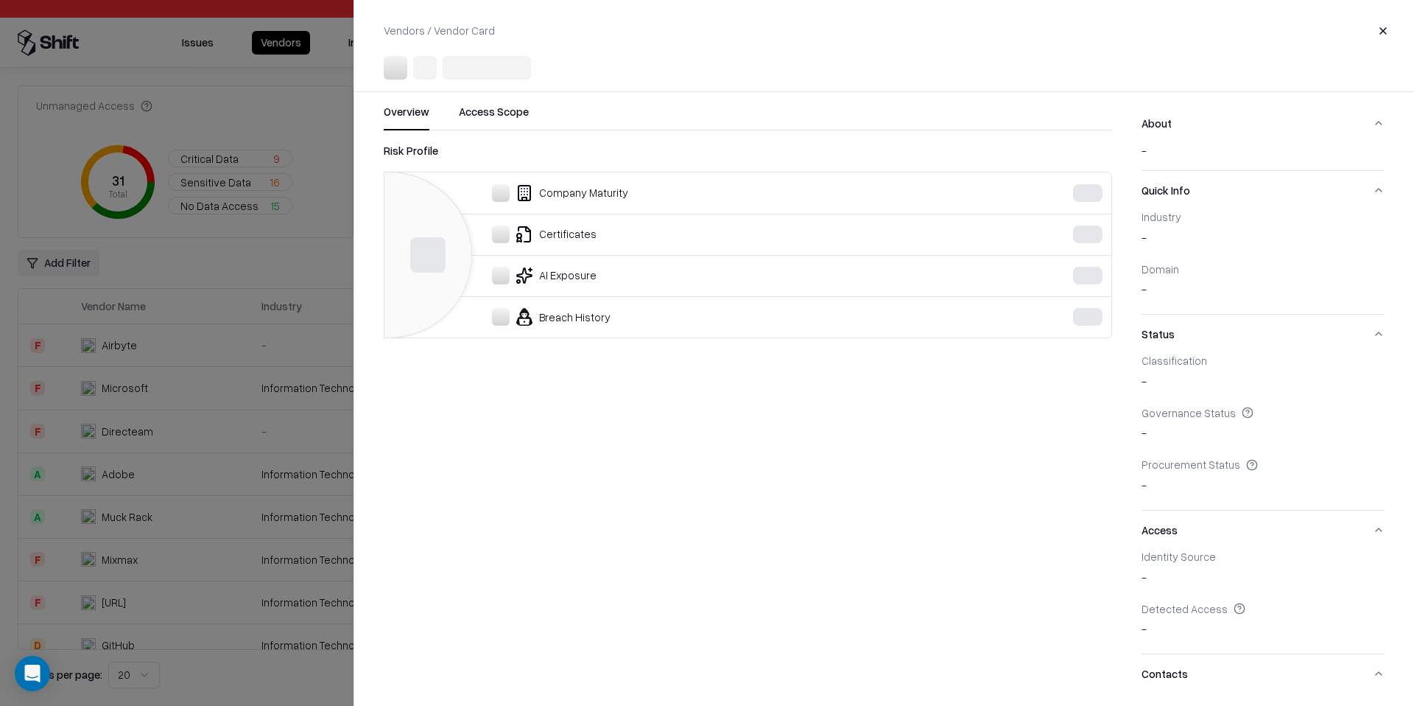
click at [221, 281] on div at bounding box center [707, 353] width 1414 height 706
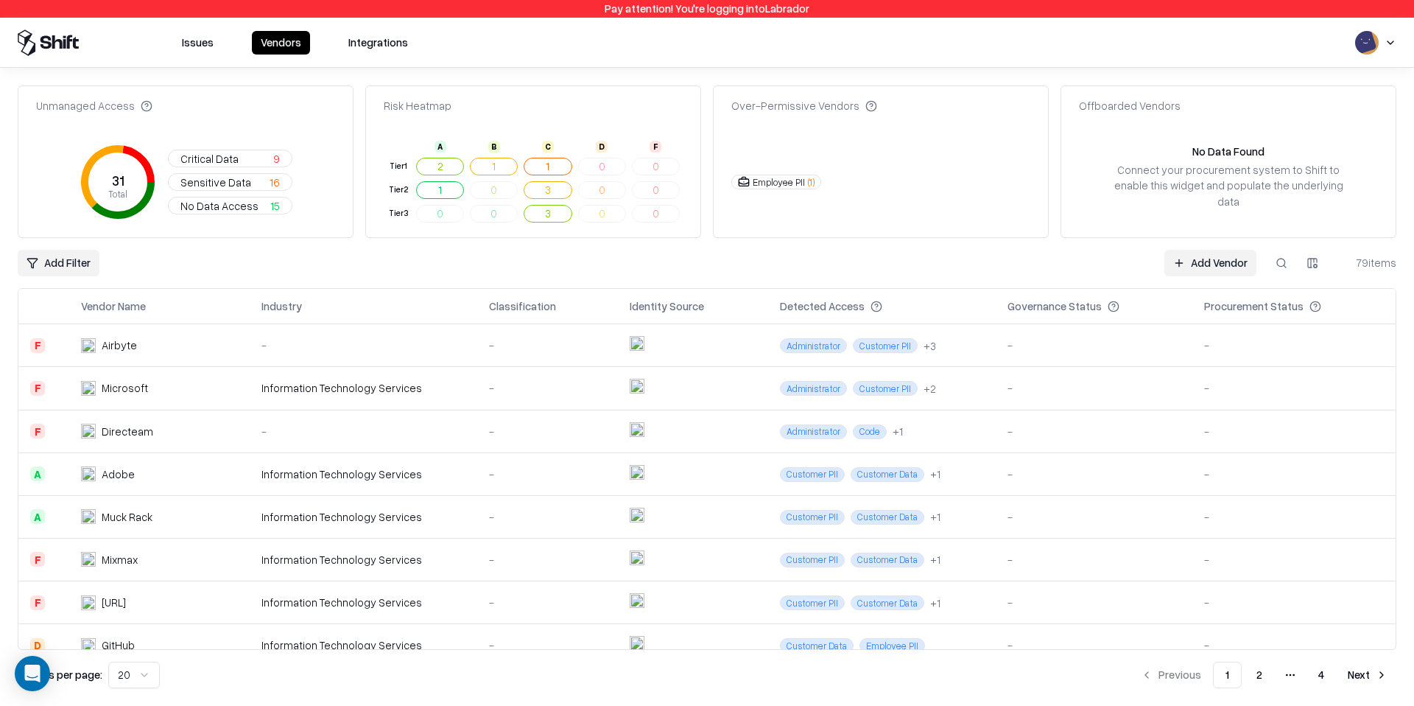
click at [429, 257] on div "Add Filter Add Vendor 79 items" at bounding box center [707, 263] width 1379 height 27
click at [768, 289] on th "Detected Access" at bounding box center [882, 306] width 228 height 35
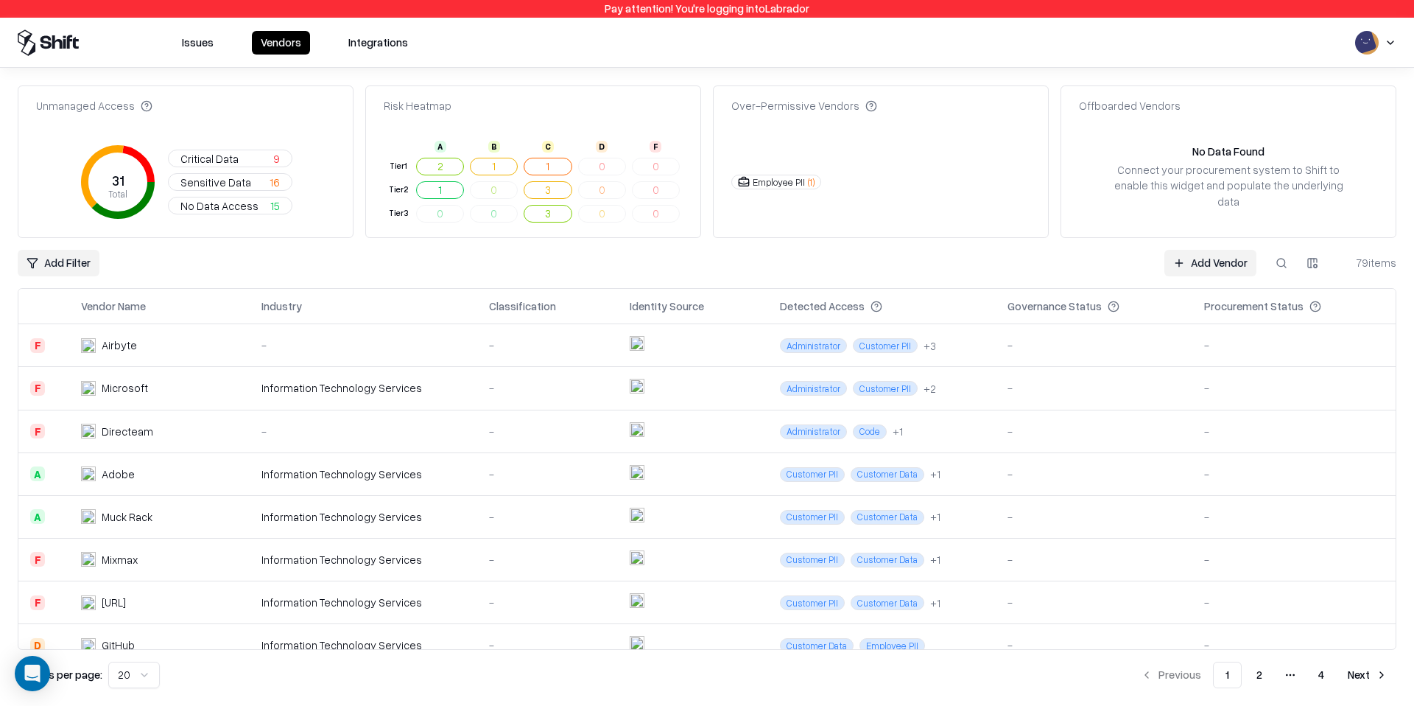
click at [1282, 262] on button at bounding box center [1282, 263] width 27 height 27
paste input "*********"
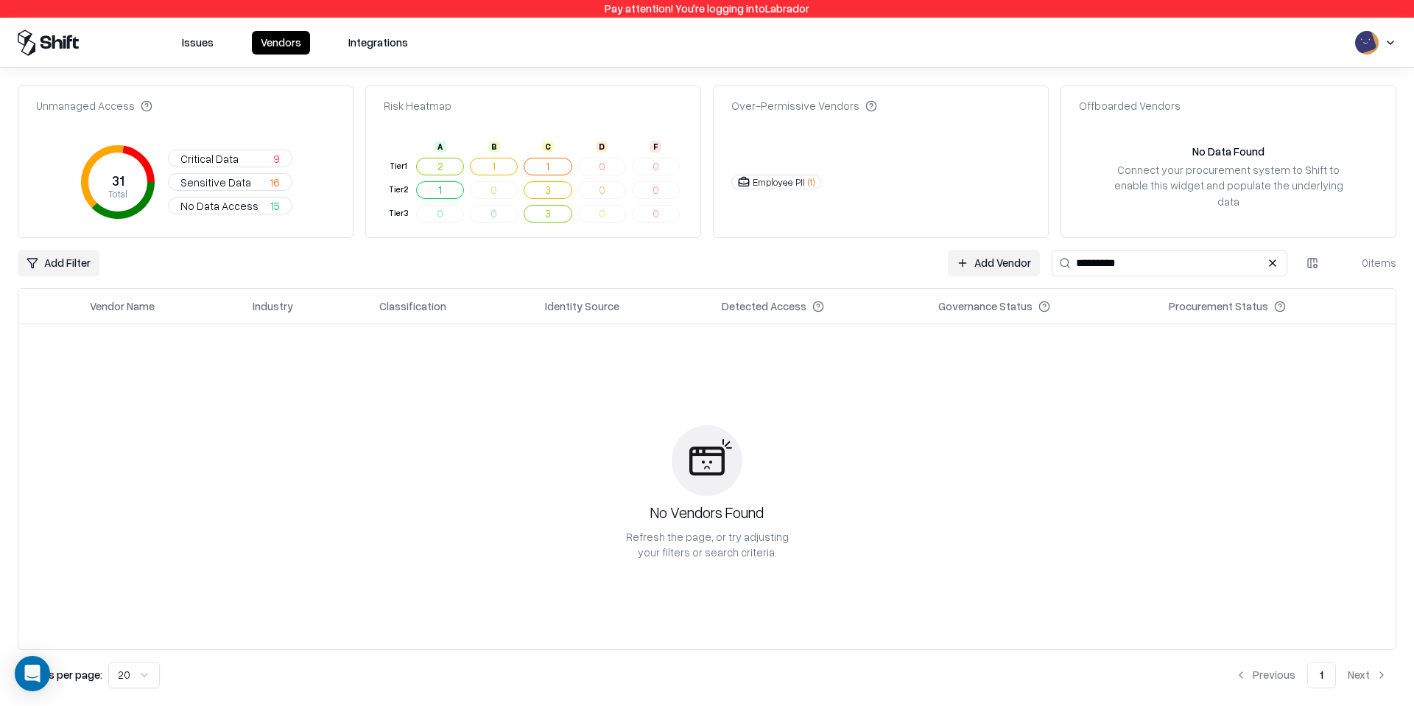
type input "*********"
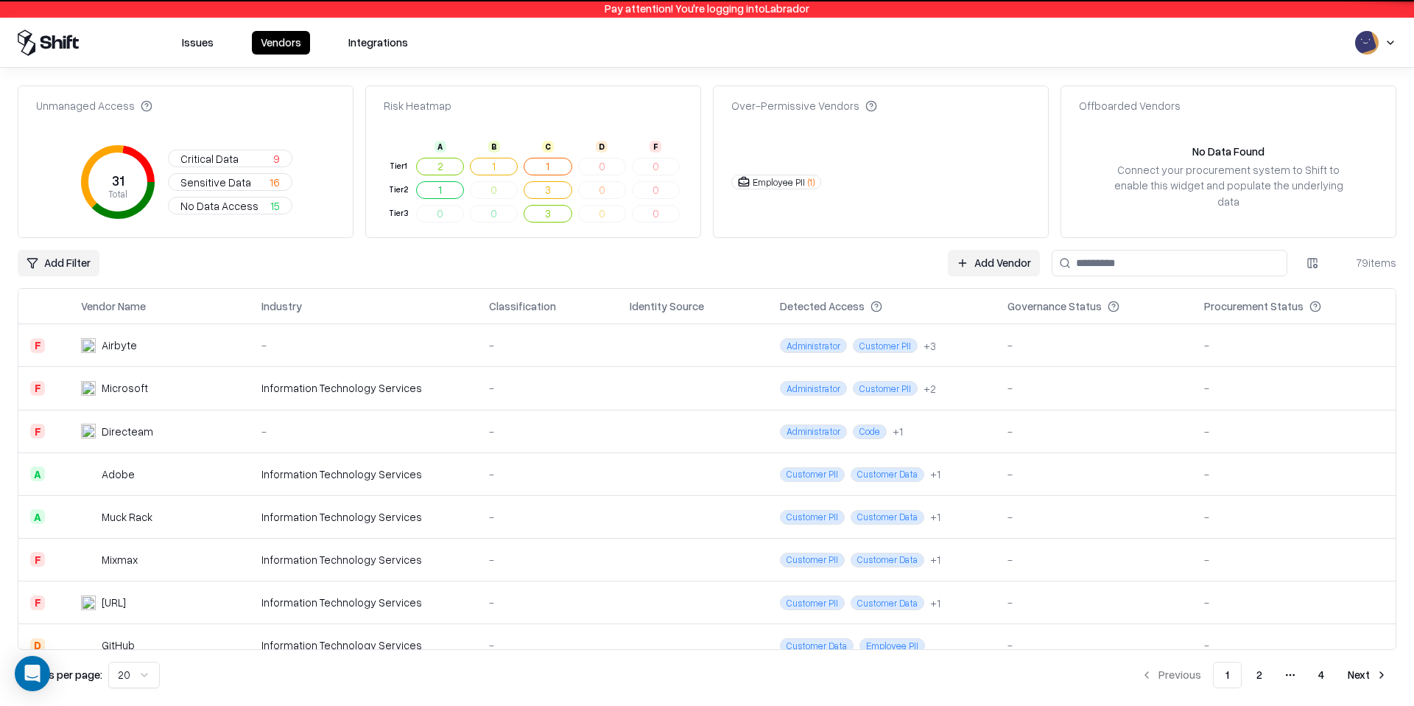
click at [1386, 47] on html "Pay attention! You're logging into Labrador Issues Vendors Integrations Unmanag…" at bounding box center [707, 353] width 1414 height 706
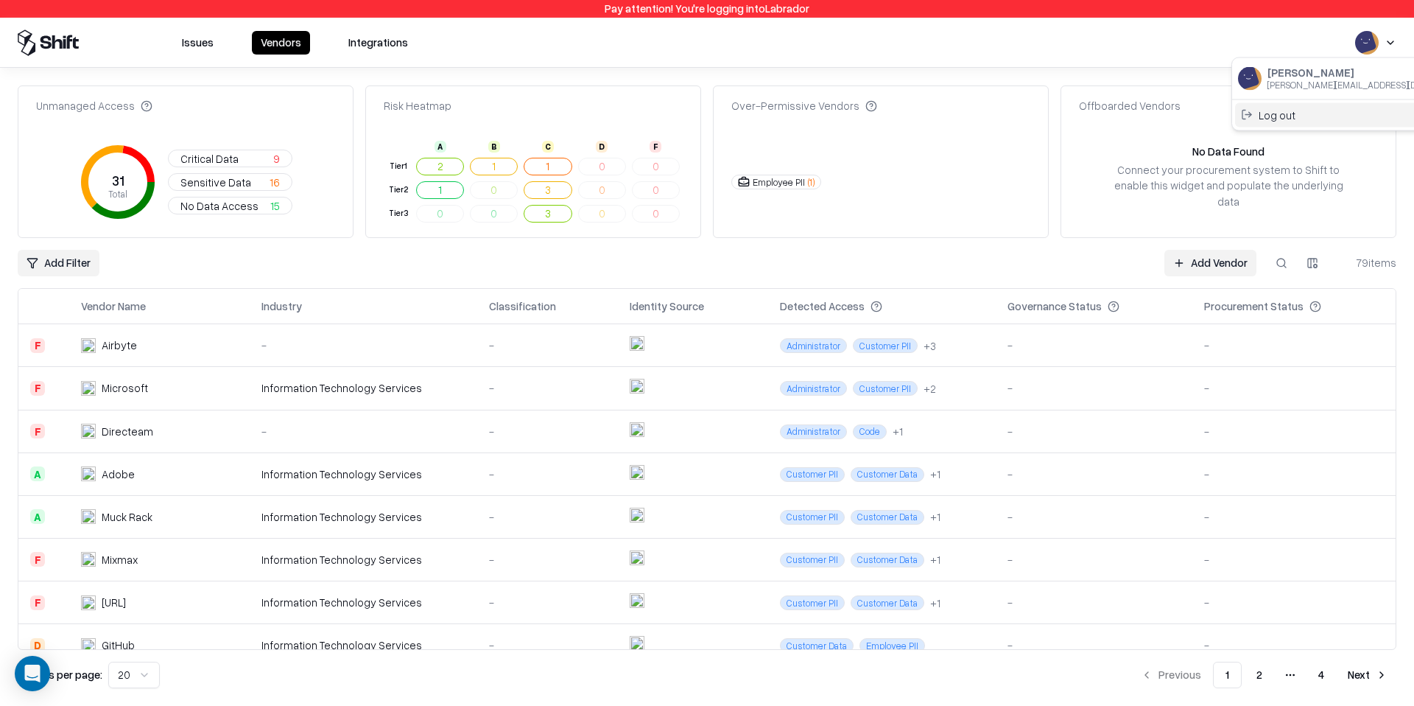
click at [1355, 108] on div "Log out" at bounding box center [1357, 114] width 245 height 24
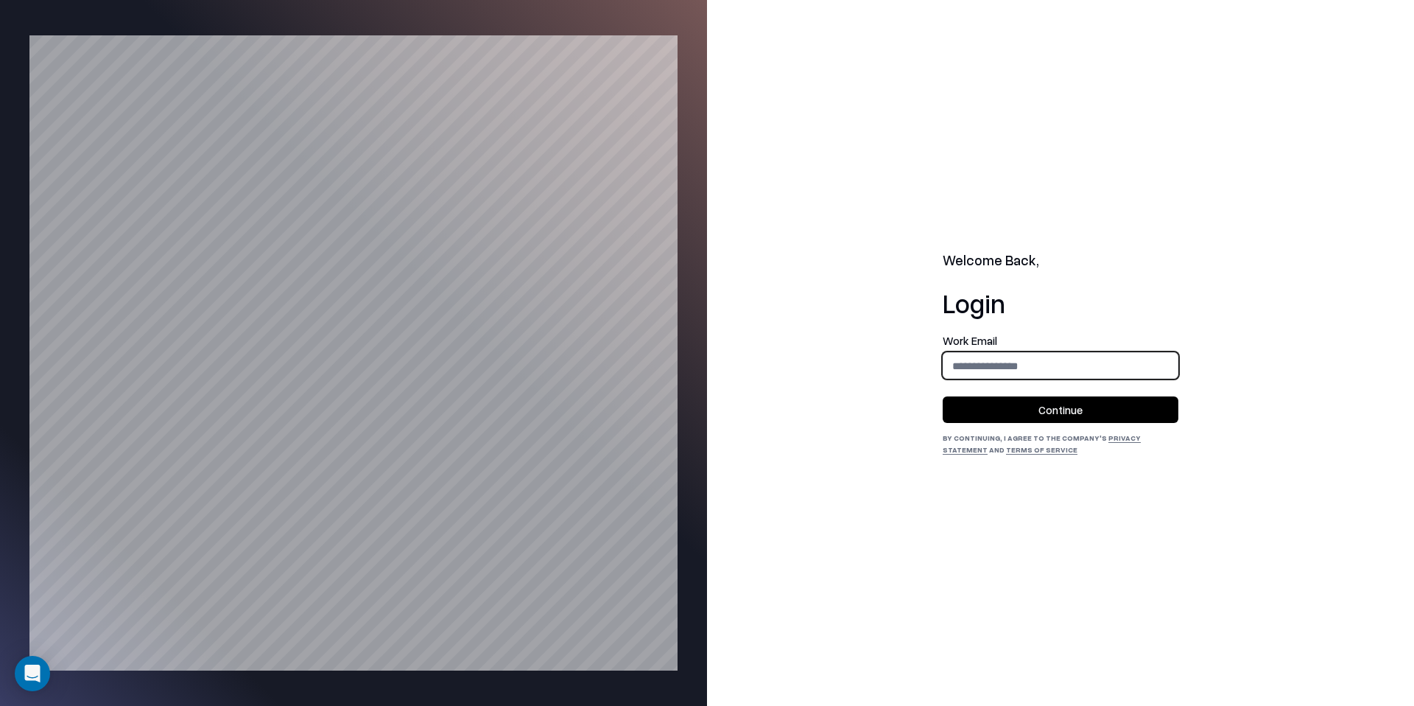
click at [1100, 376] on input "email" at bounding box center [1061, 365] width 234 height 27
type input "**********"
click at [1098, 407] on button "Continue" at bounding box center [1061, 409] width 236 height 27
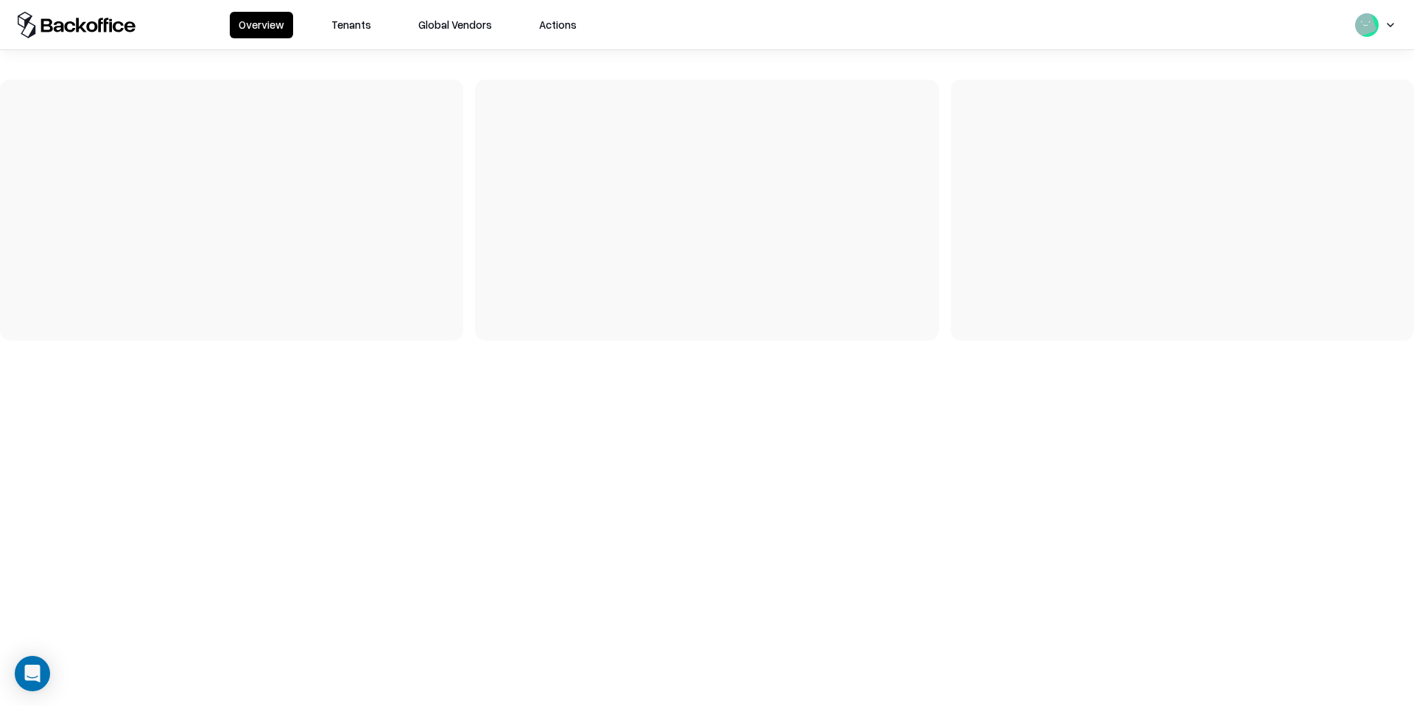
click at [344, 21] on button "Tenants" at bounding box center [351, 25] width 57 height 27
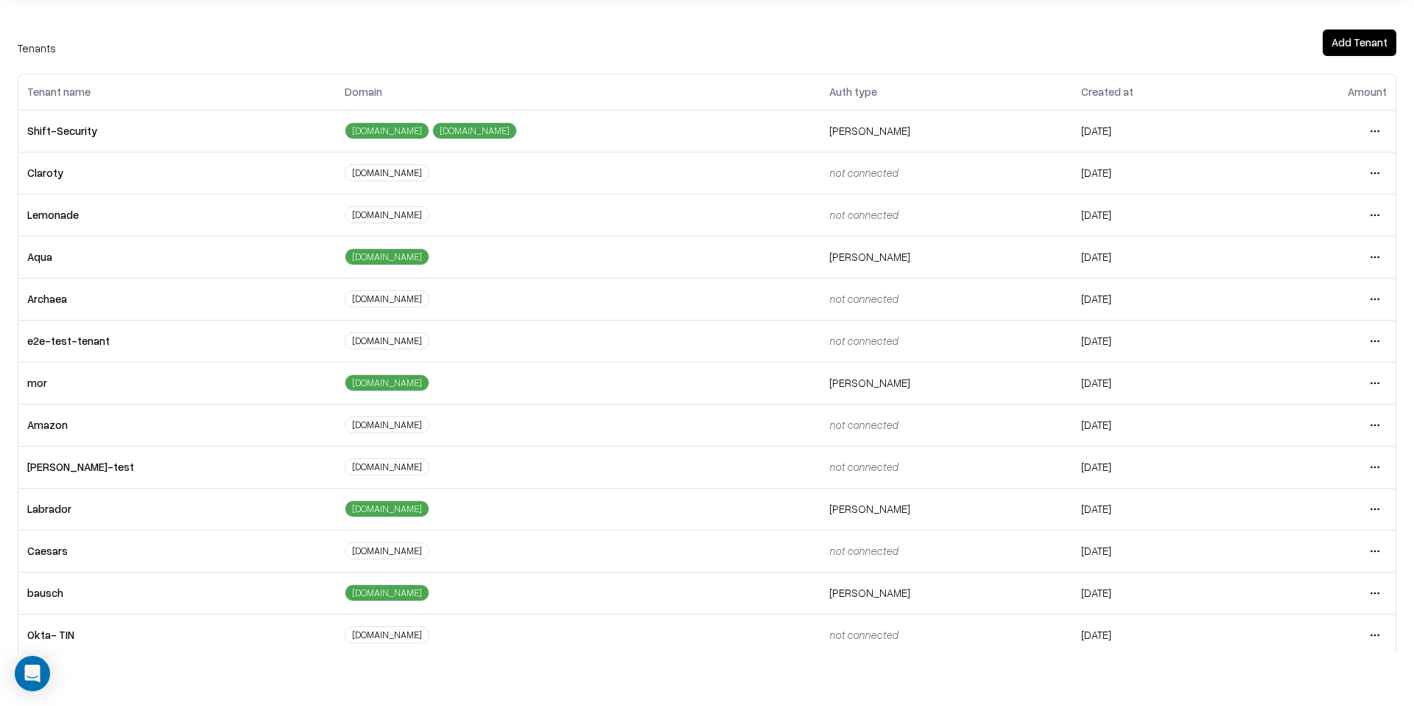
scroll to position [108, 0]
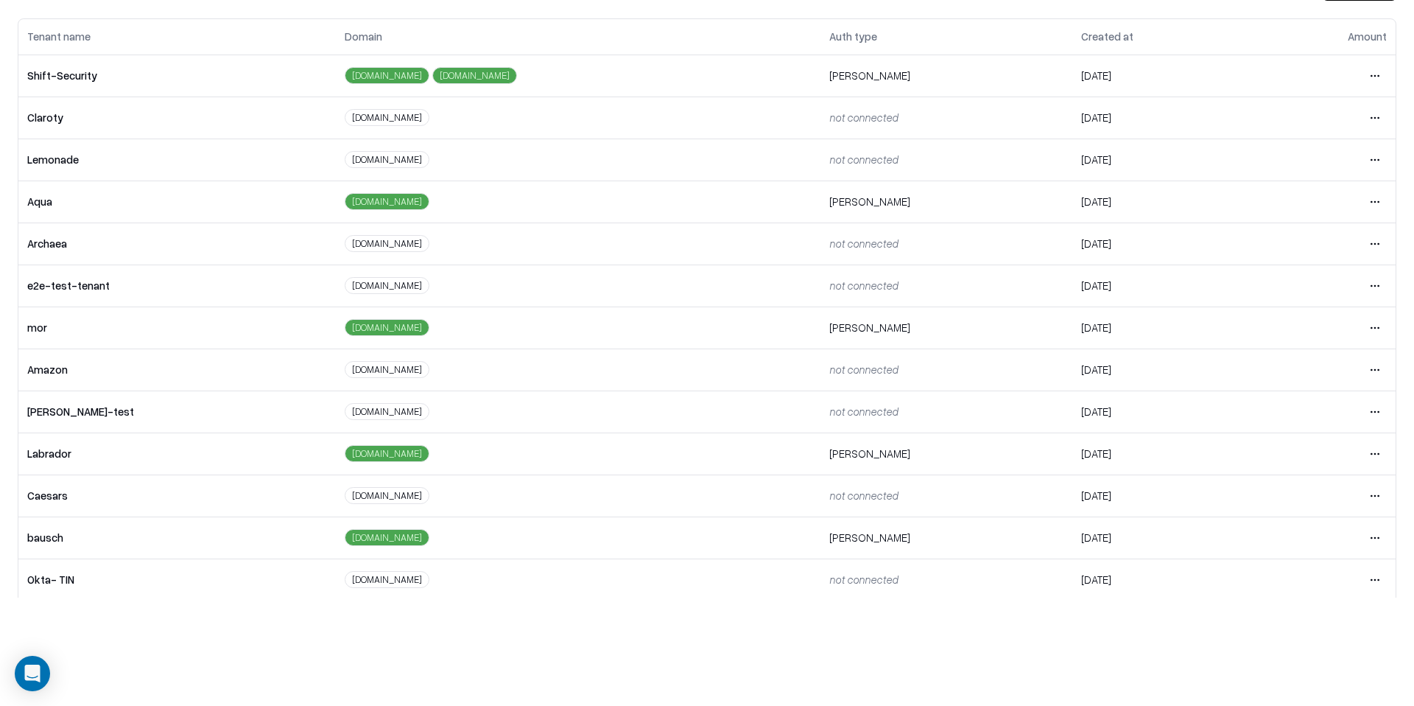
click at [1372, 538] on html "Overview Tenants Global Vendors Actions Tenants Add Tenant Tenant name Domain A…" at bounding box center [707, 245] width 1414 height 706
click at [1299, 475] on div "Login to tenant" at bounding box center [1313, 474] width 159 height 29
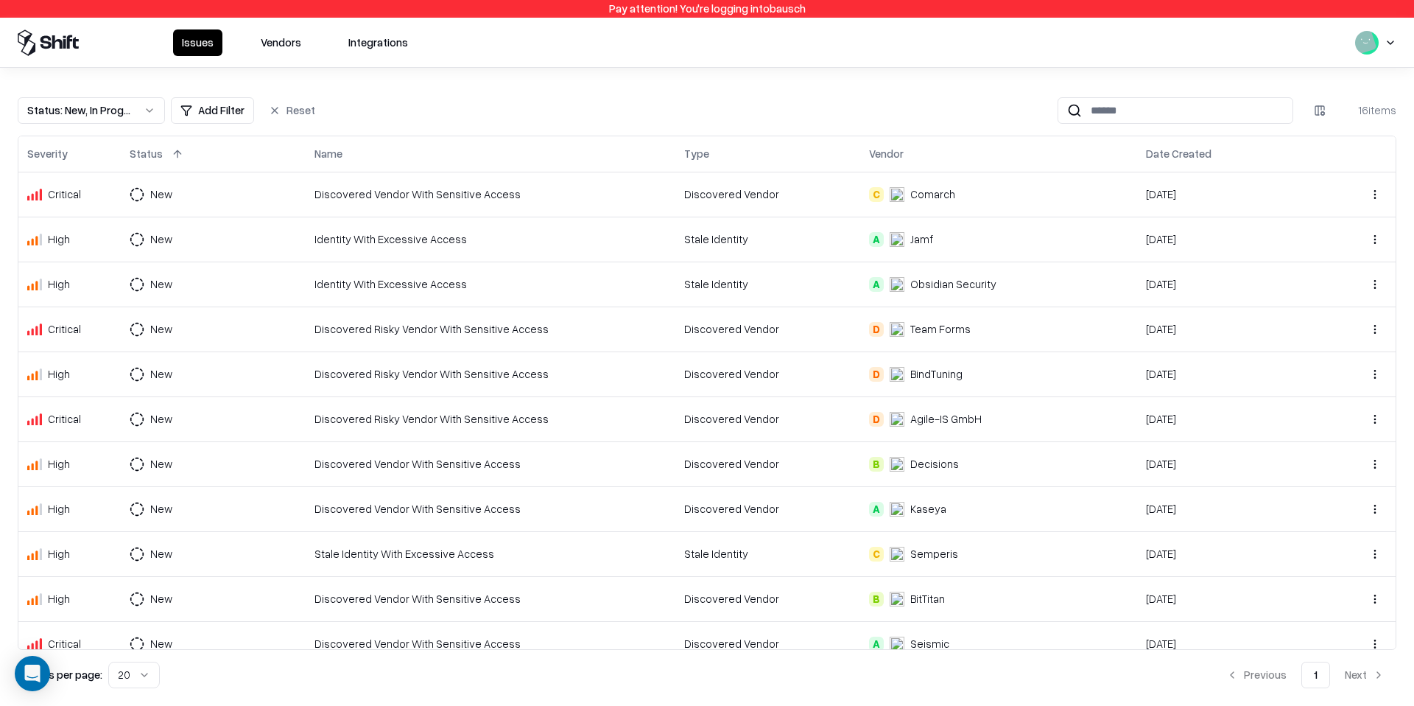
click at [277, 47] on button "Vendors" at bounding box center [281, 42] width 58 height 27
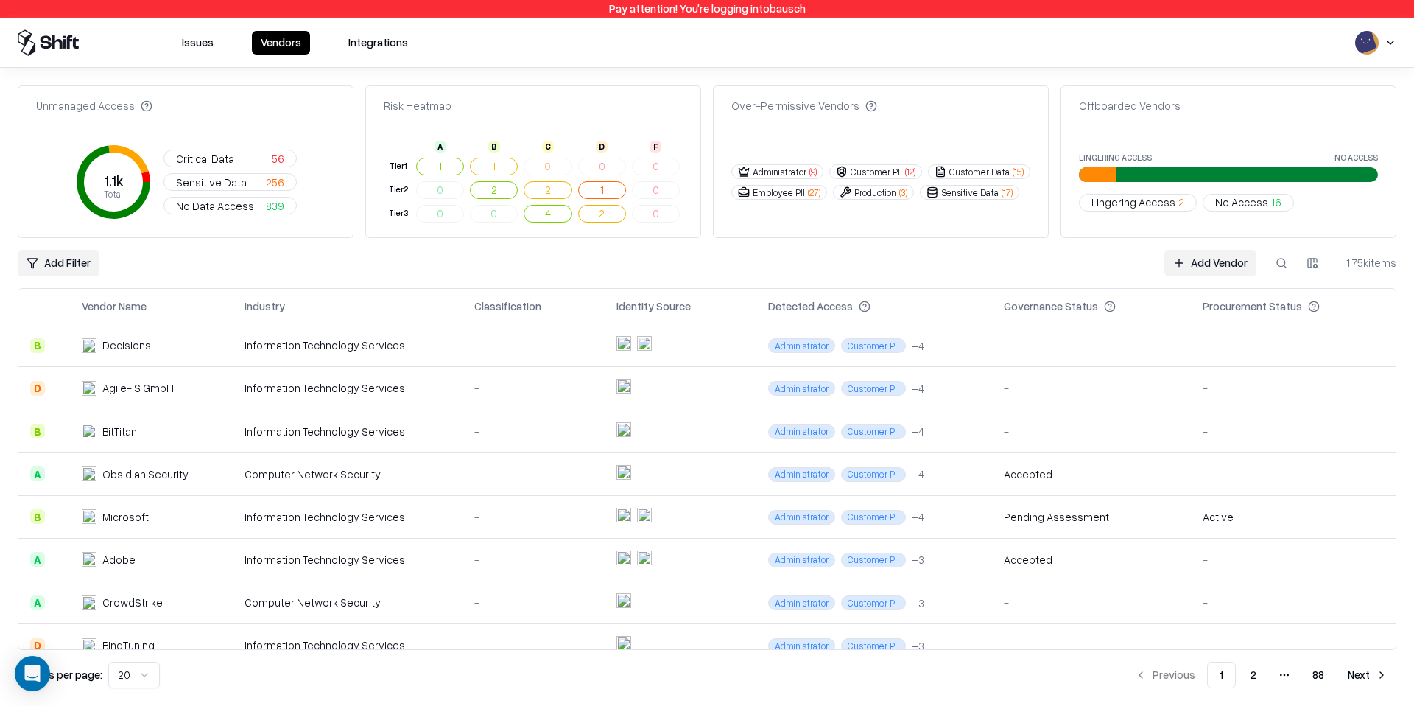
click at [1283, 268] on button at bounding box center [1282, 263] width 27 height 27
paste input "*********"
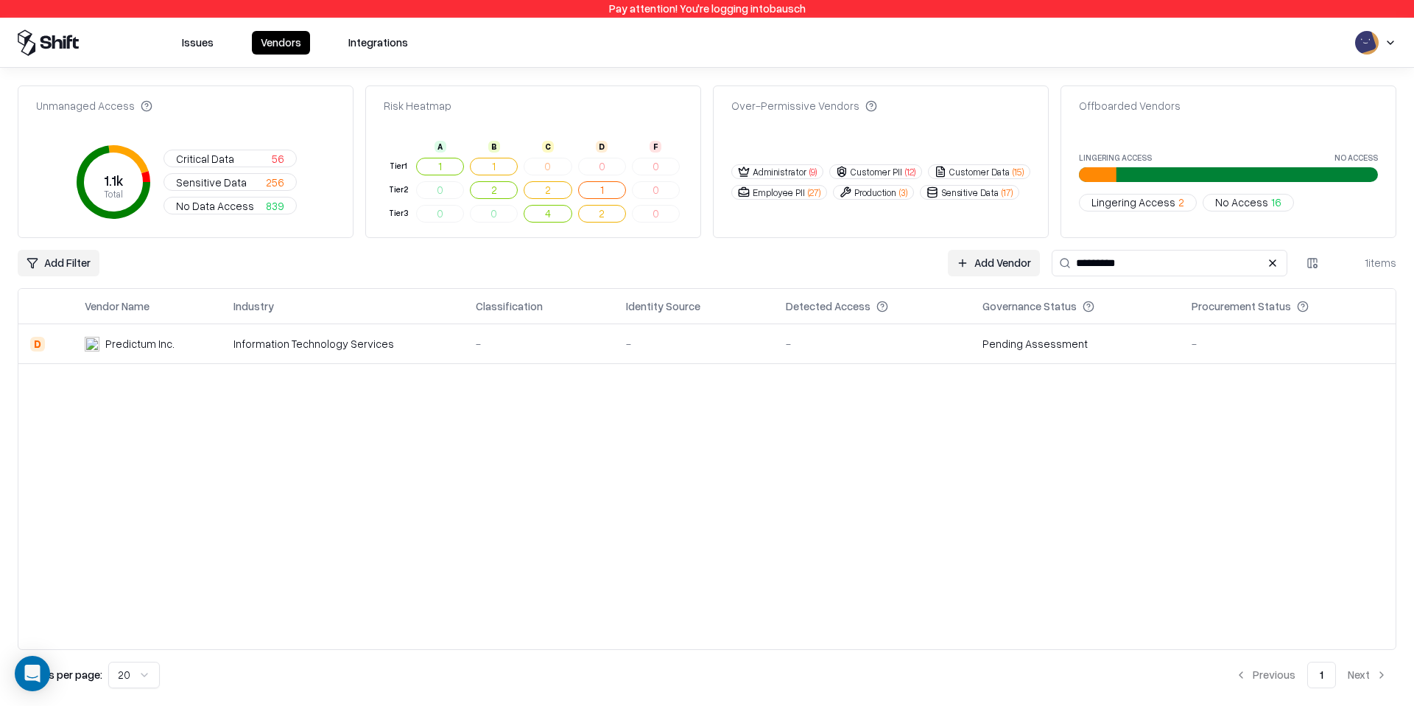
type input "*********"
click at [169, 350] on div "Predictum Inc." at bounding box center [139, 343] width 69 height 15
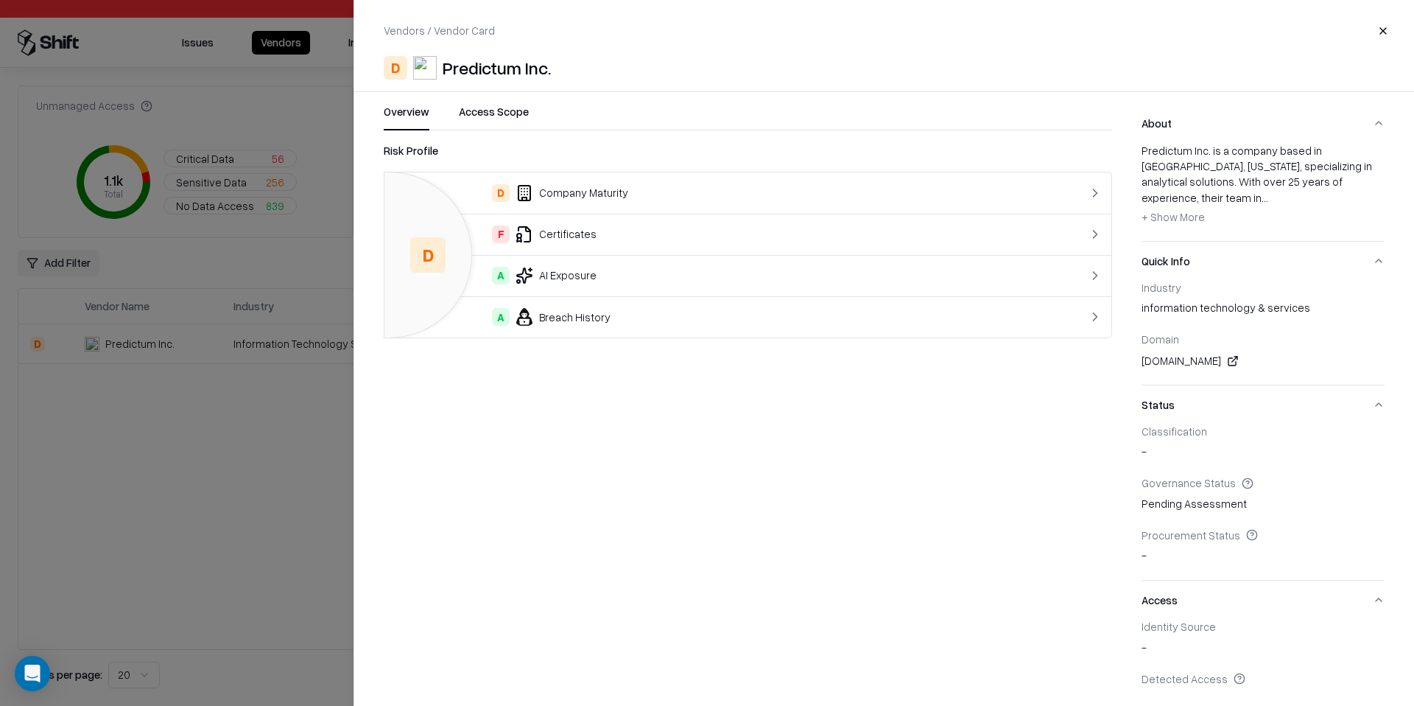
click at [169, 448] on div at bounding box center [707, 353] width 1414 height 706
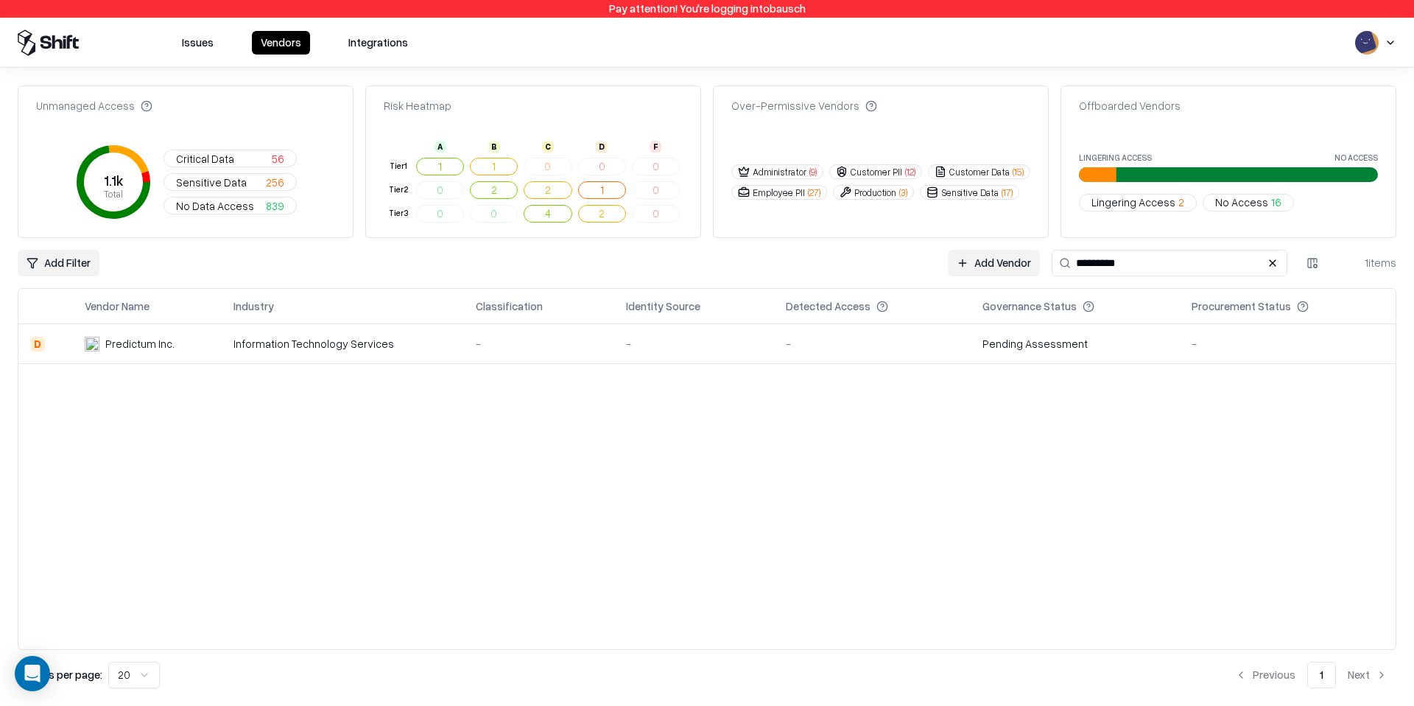
click at [176, 350] on div "Predictum Inc." at bounding box center [148, 343] width 126 height 15
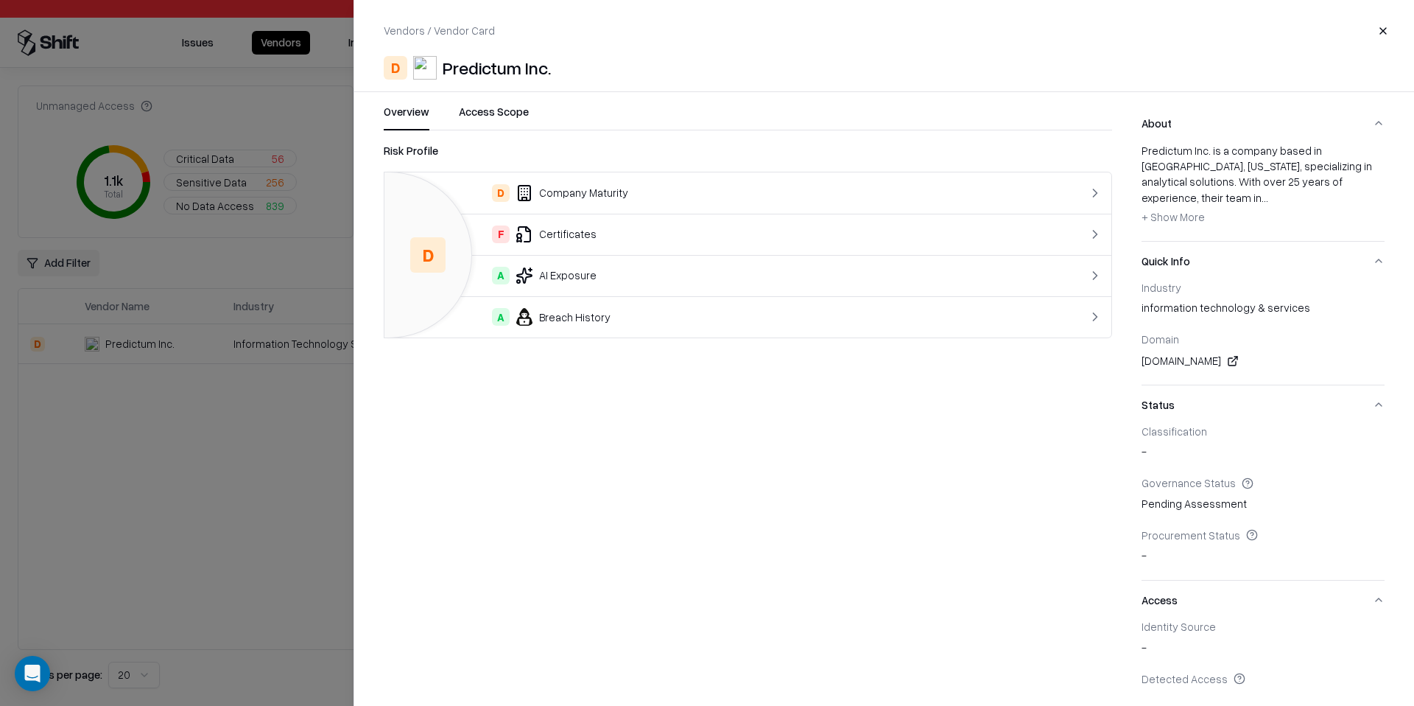
click at [189, 564] on div at bounding box center [707, 353] width 1414 height 706
